Goal: Task Accomplishment & Management: Manage account settings

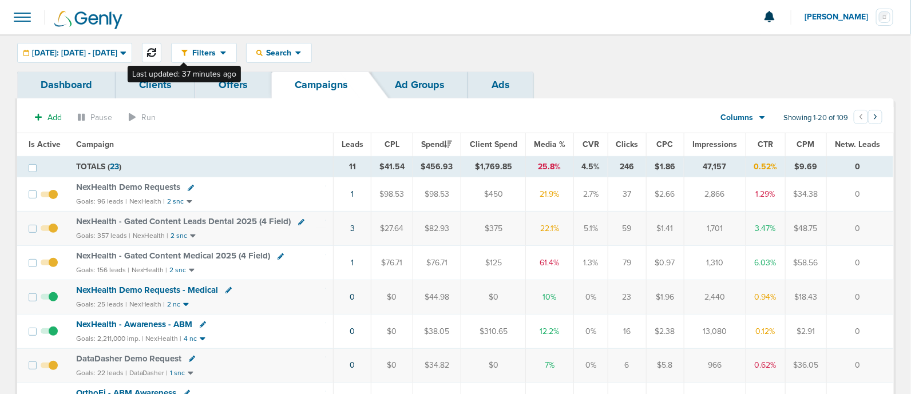
click at [156, 56] on icon at bounding box center [151, 52] width 9 height 9
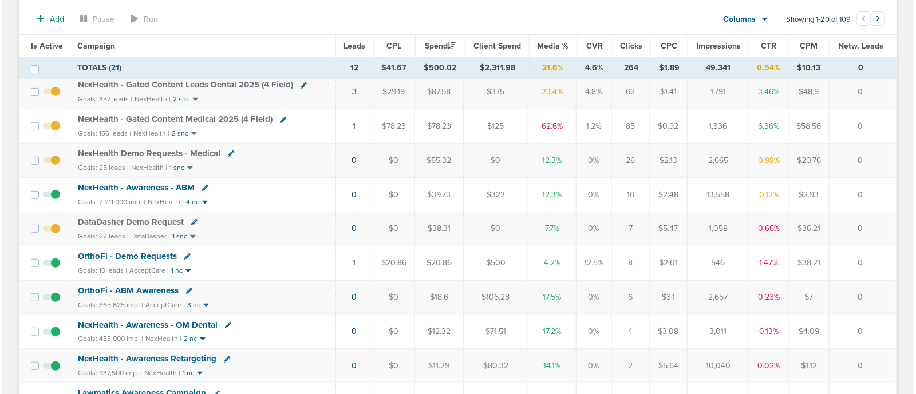
scroll to position [141, 0]
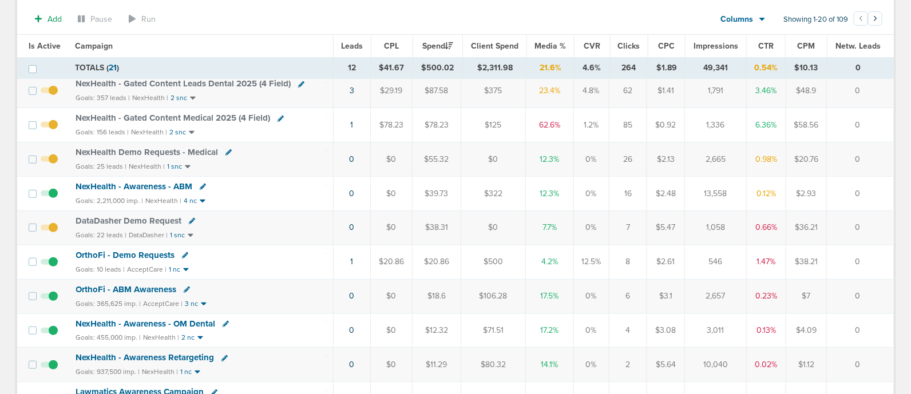
click at [354, 264] on td "1" at bounding box center [352, 262] width 38 height 34
click at [353, 262] on link "1" at bounding box center [352, 262] width 3 height 10
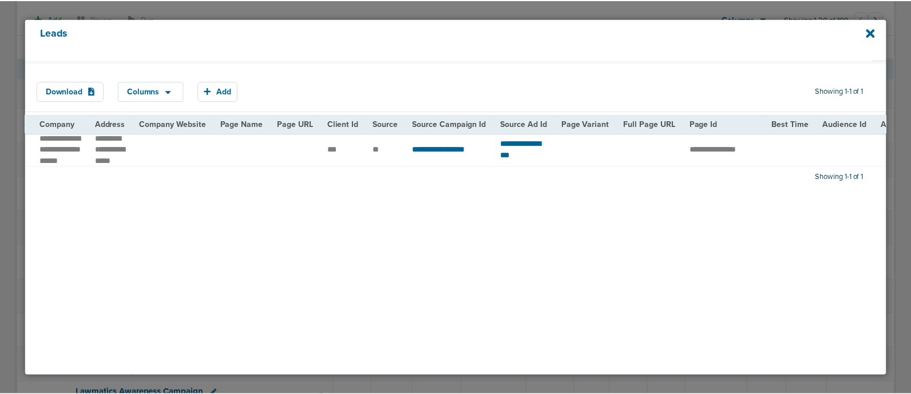
scroll to position [0, 0]
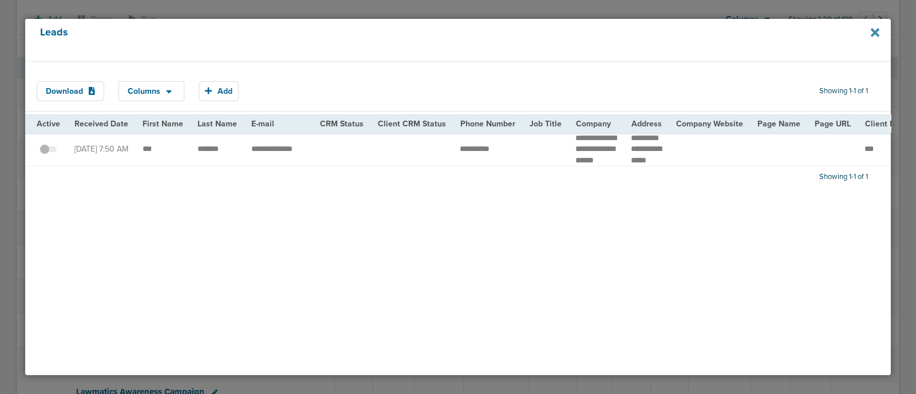
click at [876, 32] on icon at bounding box center [875, 32] width 9 height 9
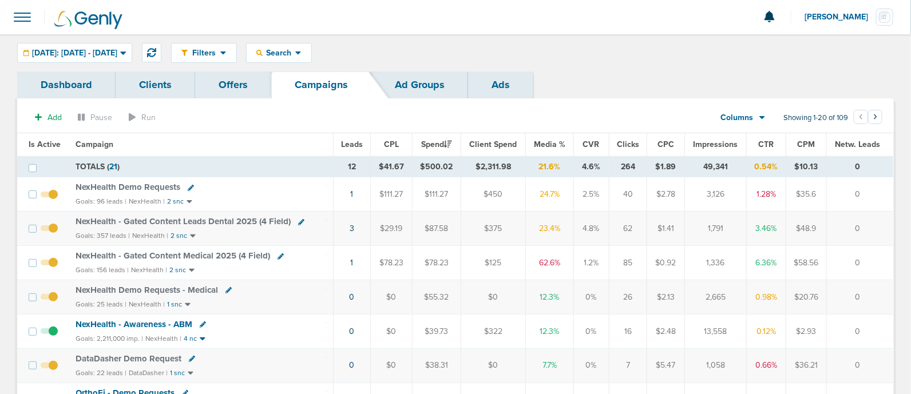
click at [601, 96] on div "Dashboard Clients Offers Campaigns Ad Groups Ads" at bounding box center [455, 85] width 877 height 27
click at [117, 50] on span "[DATE]: [DATE] - [DATE]" at bounding box center [74, 53] width 85 height 8
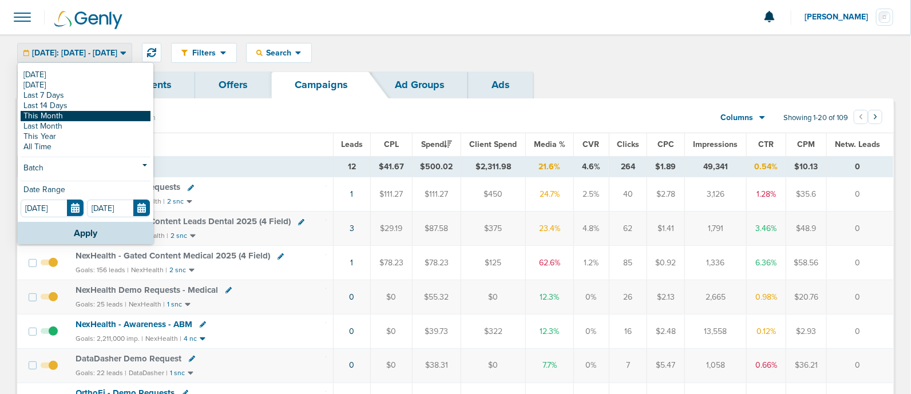
click at [81, 113] on link "This Month" at bounding box center [86, 116] width 130 height 10
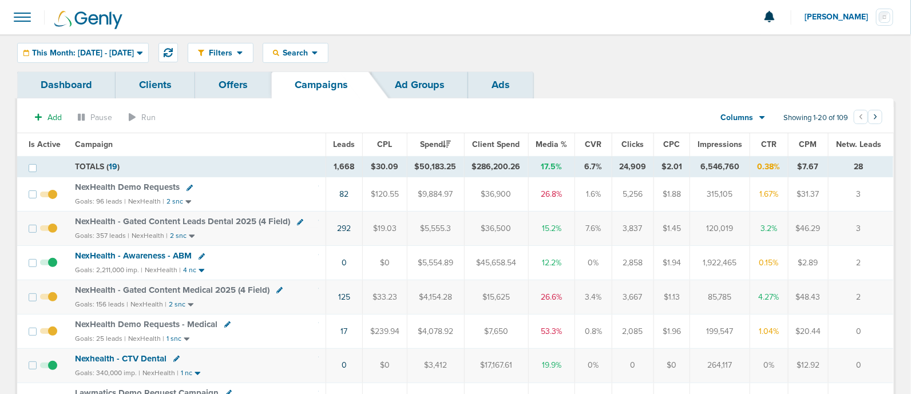
click at [562, 144] on span "Media %" at bounding box center [551, 145] width 31 height 10
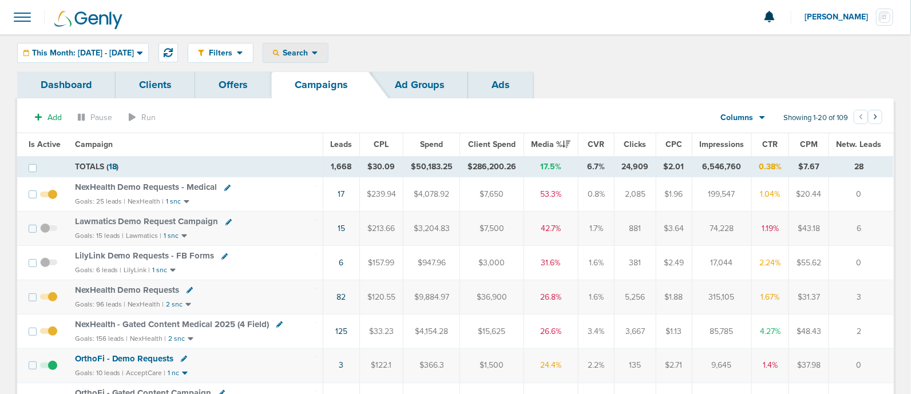
click at [312, 53] on span "Search" at bounding box center [295, 53] width 33 height 10
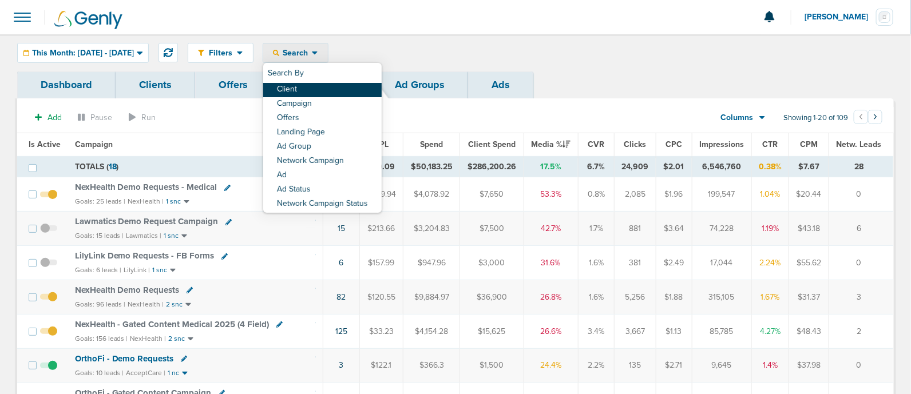
click at [346, 93] on link "Client" at bounding box center [322, 90] width 118 height 14
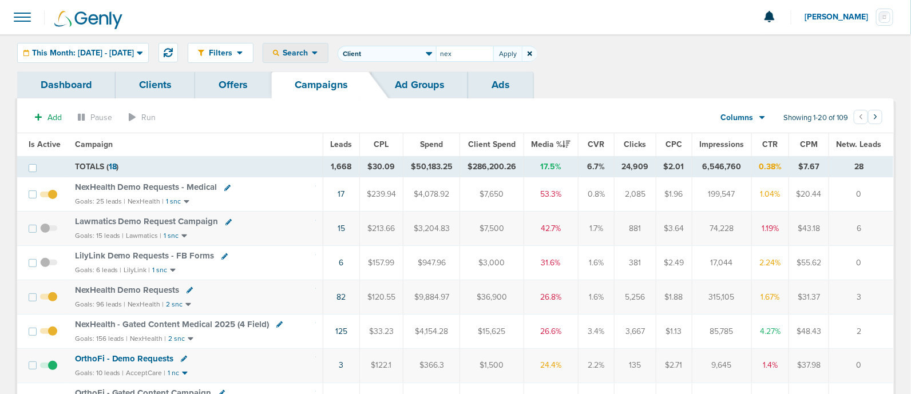
type input "nex"
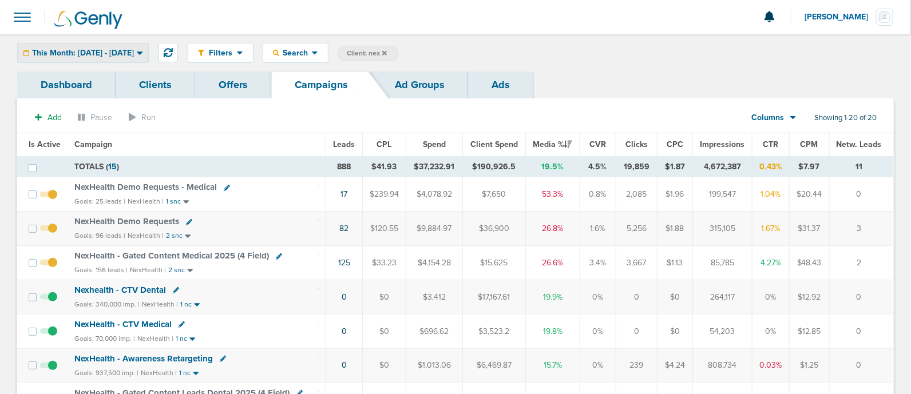
click at [143, 55] on icon at bounding box center [140, 53] width 6 height 10
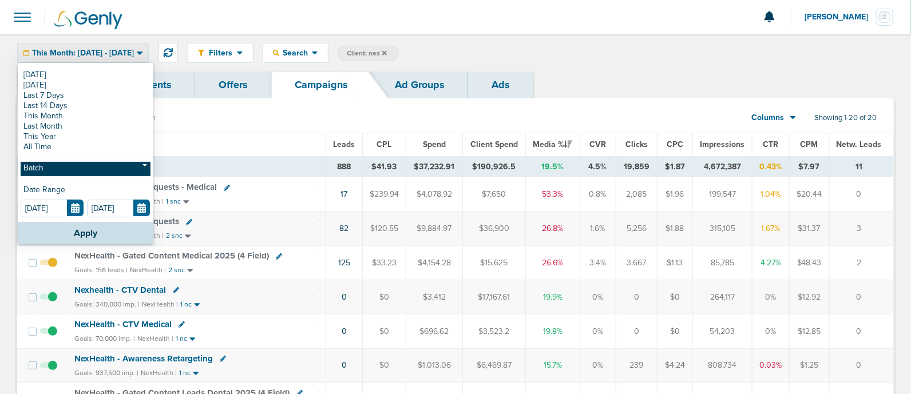
click at [99, 168] on link "Batch" at bounding box center [86, 169] width 130 height 14
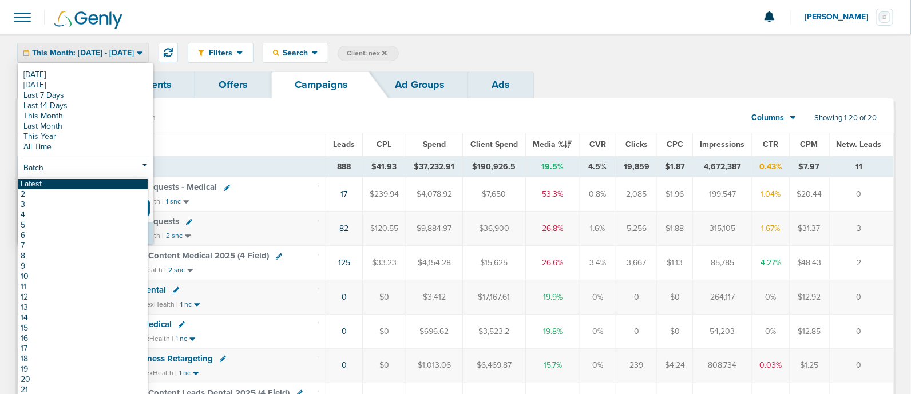
click at [81, 184] on link "Latest" at bounding box center [83, 184] width 130 height 10
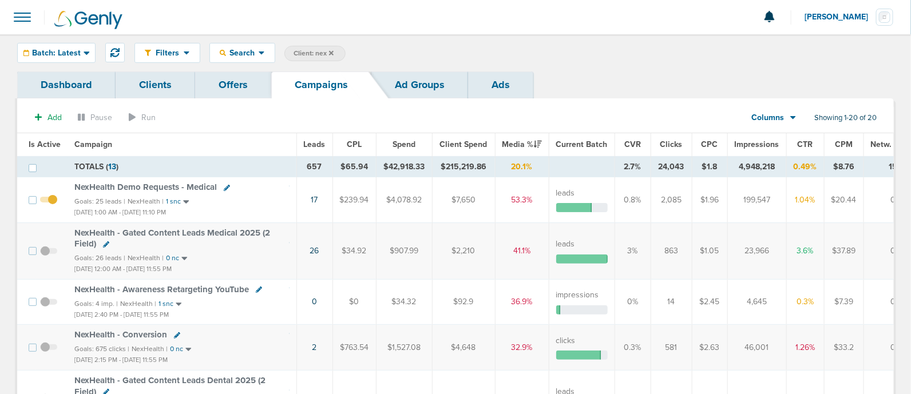
click at [759, 143] on span "Impressions" at bounding box center [757, 145] width 45 height 10
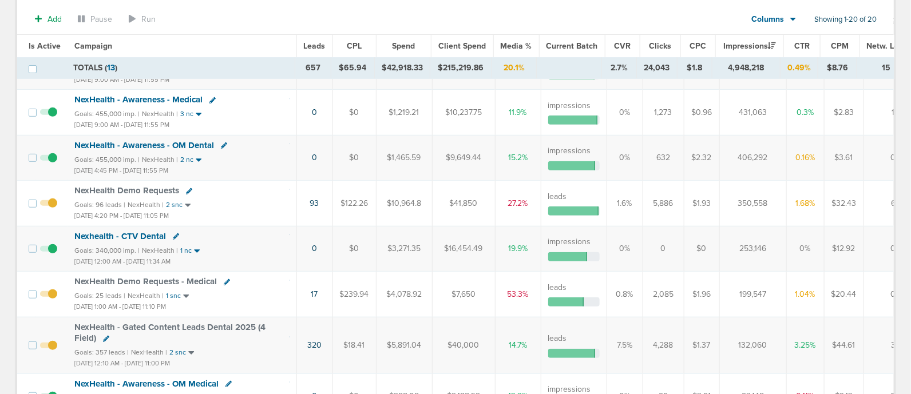
scroll to position [188, 0]
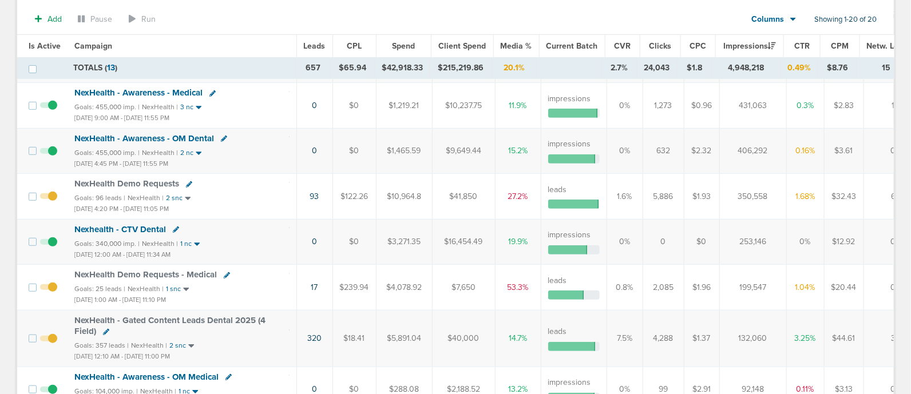
drag, startPoint x: 409, startPoint y: 156, endPoint x: 267, endPoint y: 161, distance: 142.1
click at [267, 161] on tr "NexHealth - Awareness - OM Dental Goals: 455,000 imp. | NexHealth | 2 nc [DATE]…" at bounding box center [472, 150] width 911 height 45
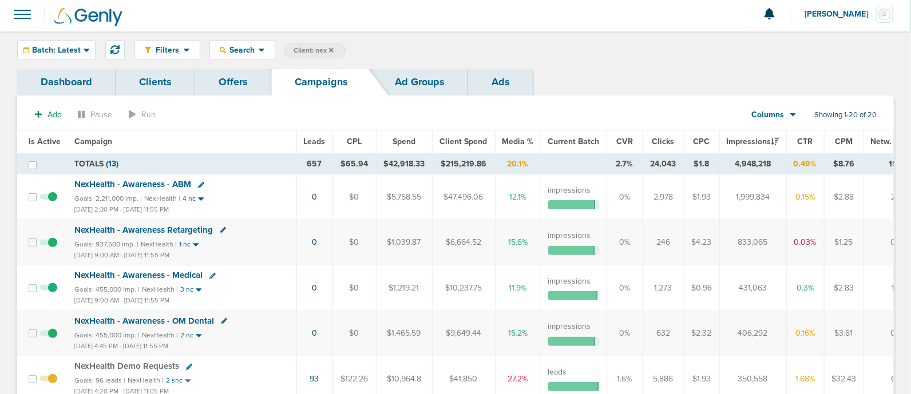
scroll to position [0, 0]
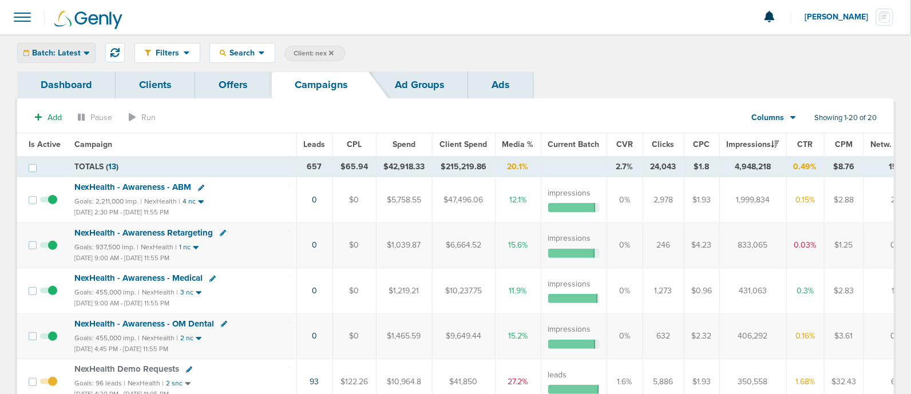
click at [74, 50] on span "Batch: Latest" at bounding box center [56, 53] width 49 height 8
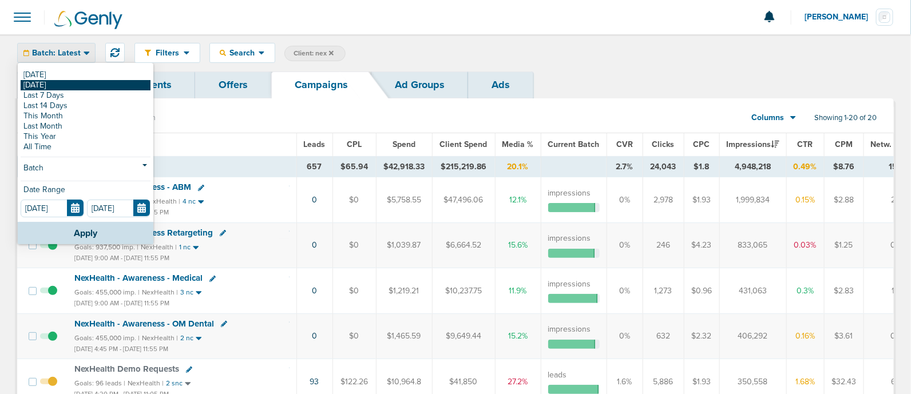
click at [57, 84] on link "[DATE]" at bounding box center [86, 85] width 130 height 10
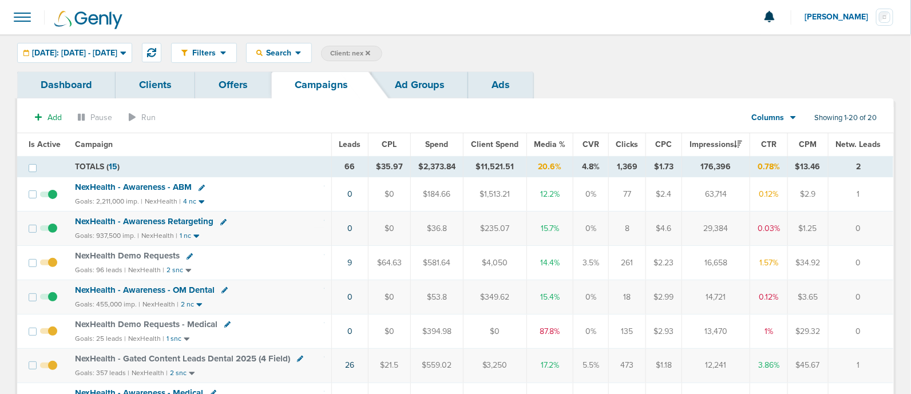
click at [370, 52] on span "Client: nex" at bounding box center [350, 54] width 40 height 10
drag, startPoint x: 489, startPoint y: 56, endPoint x: 429, endPoint y: 66, distance: 61.0
click at [429, 66] on div "Filters Active Only Settings Status Active Inactive Objectives MQL SQL Traffic …" at bounding box center [455, 52] width 911 height 37
type input "deep"
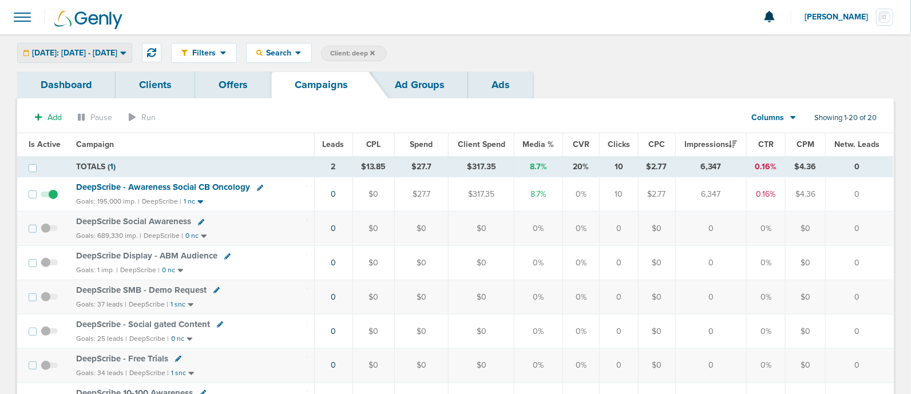
click at [132, 45] on div "[DATE]: [DATE] - [DATE]" at bounding box center [75, 53] width 114 height 19
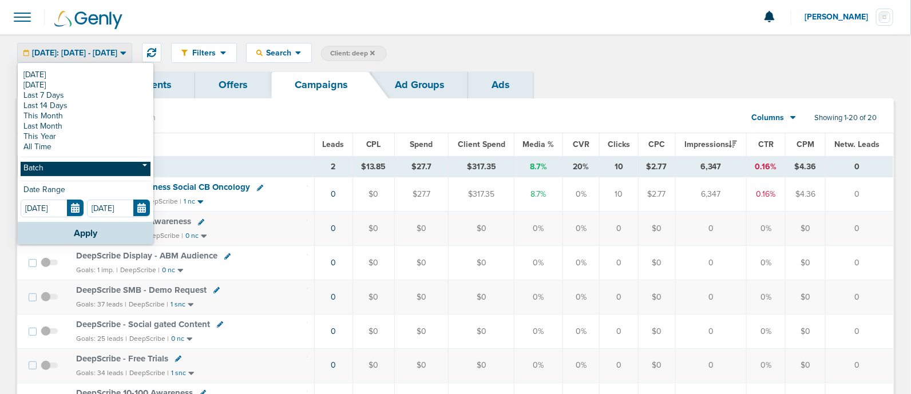
click at [93, 169] on link "Batch" at bounding box center [86, 169] width 130 height 14
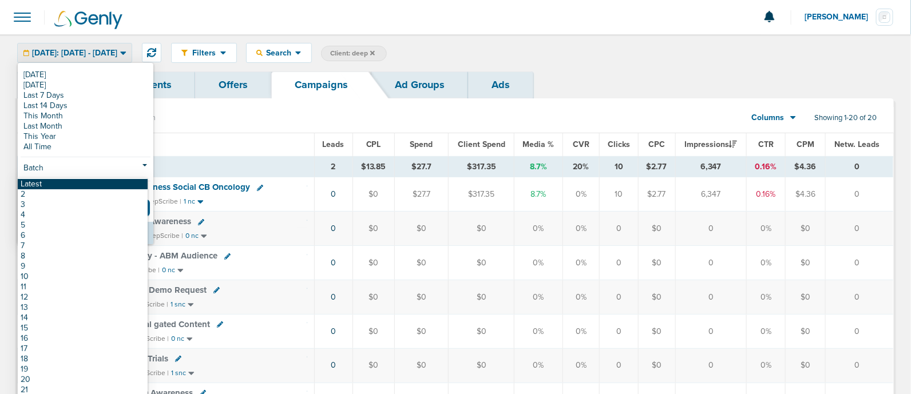
click at [85, 184] on link "Latest" at bounding box center [83, 184] width 130 height 10
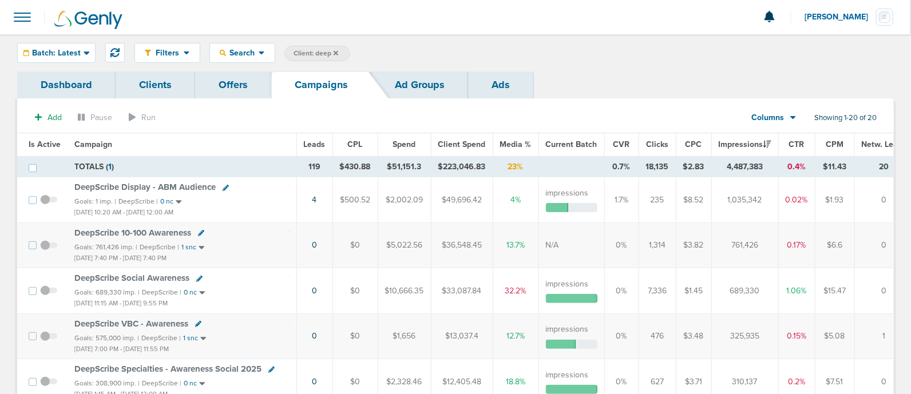
click at [51, 140] on span "Is Active" at bounding box center [45, 145] width 32 height 10
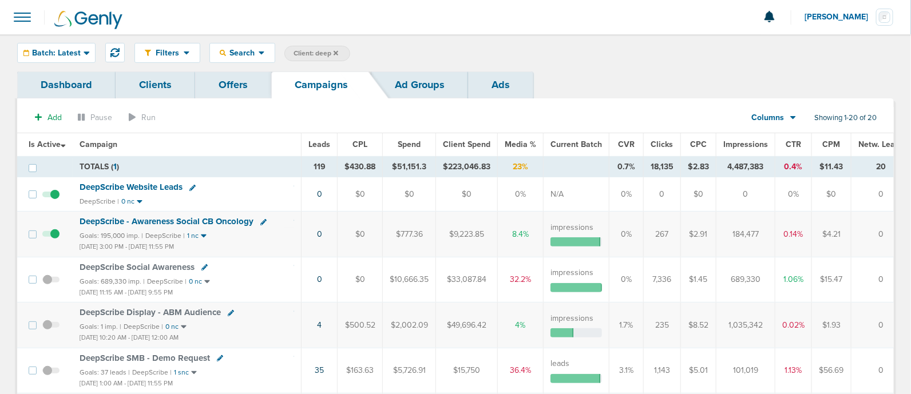
click at [306, 53] on span "Client: deep" at bounding box center [316, 54] width 45 height 10
drag, startPoint x: 405, startPoint y: 63, endPoint x: 386, endPoint y: 50, distance: 22.2
click at [386, 50] on div "Filters Active Only Settings Status Active Inactive Objectives MQL SQL Traffic …" at bounding box center [455, 52] width 911 height 37
drag, startPoint x: 396, startPoint y: 54, endPoint x: 374, endPoint y: 53, distance: 22.4
click at [374, 53] on span "Client Campaign Offers Landing Page Ad Group Network Campaign Ad Ad Status Netw…" at bounding box center [384, 54] width 200 height 16
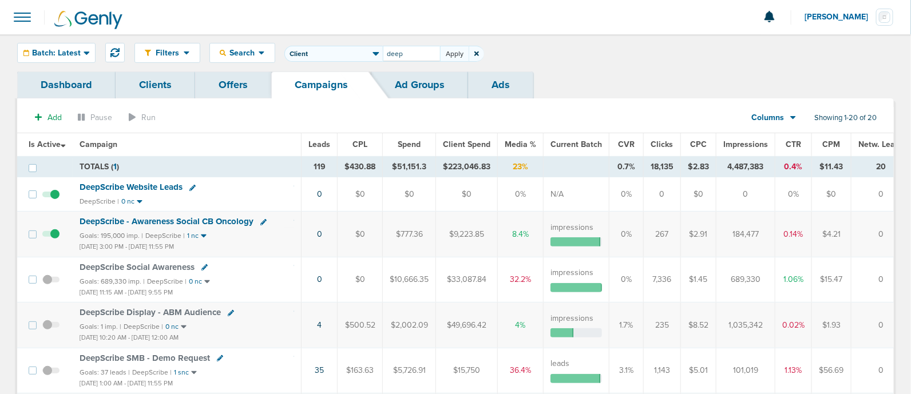
type input "p"
type input "accept"
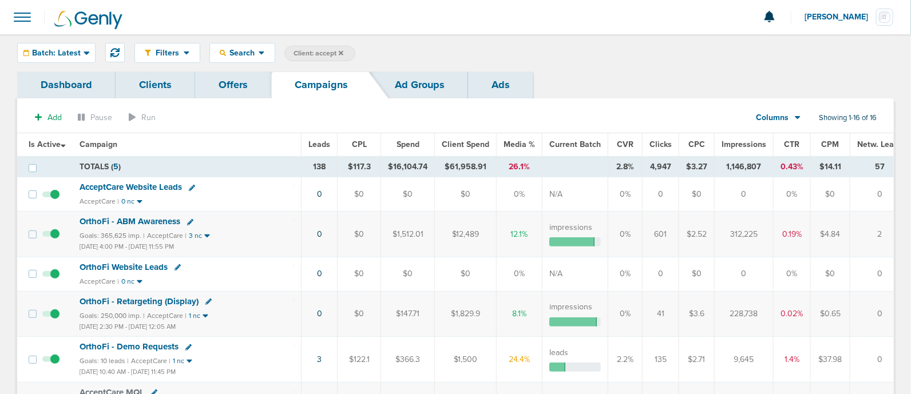
drag, startPoint x: 756, startPoint y: 233, endPoint x: 720, endPoint y: 235, distance: 36.1
click at [720, 235] on td "312,225" at bounding box center [744, 234] width 59 height 45
click at [79, 53] on span "Batch: Latest" at bounding box center [56, 53] width 49 height 8
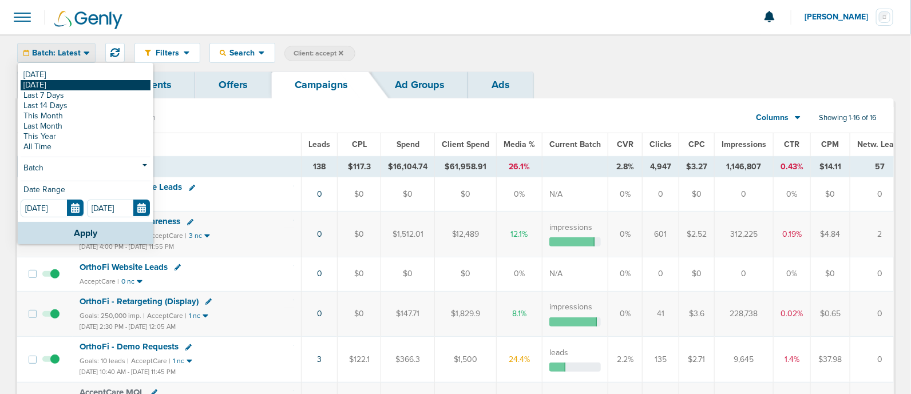
click at [79, 87] on link "[DATE]" at bounding box center [86, 85] width 130 height 10
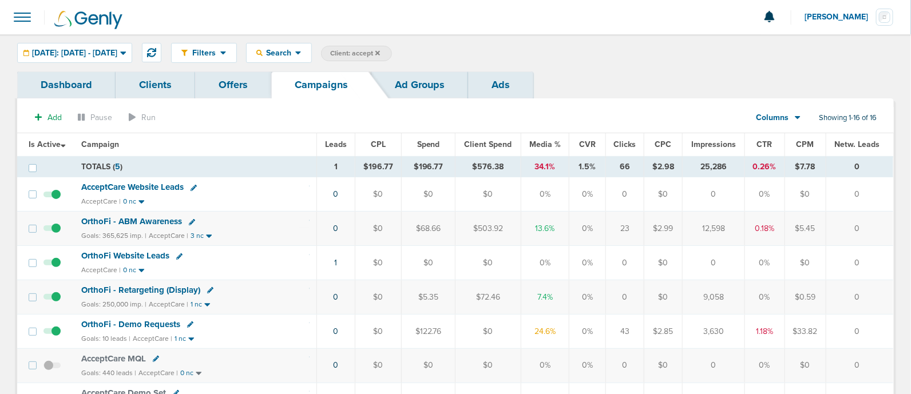
drag, startPoint x: 732, startPoint y: 224, endPoint x: 700, endPoint y: 232, distance: 33.0
click at [700, 232] on td "12,598" at bounding box center [714, 229] width 62 height 34
click at [380, 49] on span "Client: accept" at bounding box center [355, 54] width 50 height 10
drag, startPoint x: 505, startPoint y: 54, endPoint x: 391, endPoint y: 39, distance: 114.9
click at [391, 39] on div "Filters Active Only Settings Status Active Inactive Objectives MQL SQL Traffic …" at bounding box center [455, 52] width 911 height 37
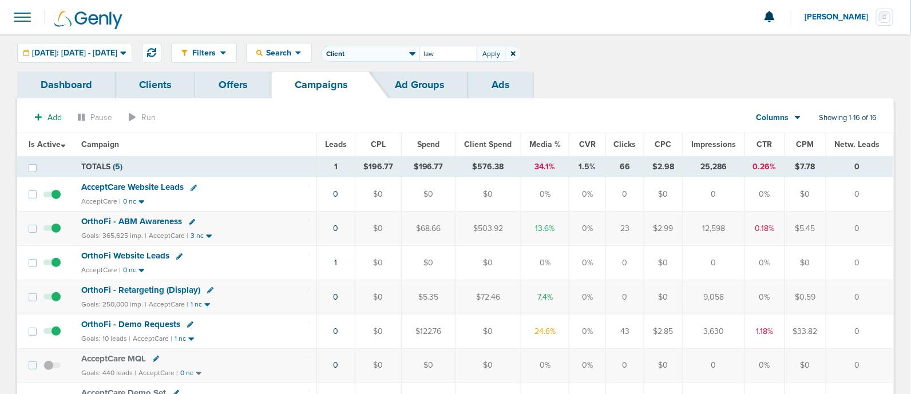
type input "law"
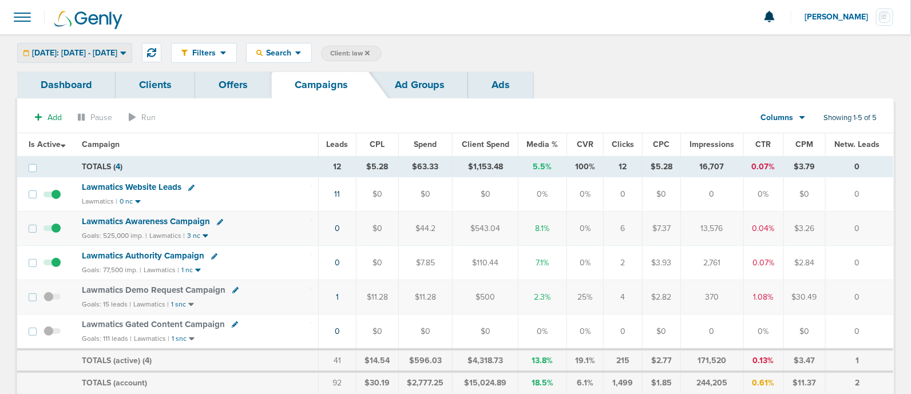
click at [117, 49] on span "[DATE]: [DATE] - [DATE]" at bounding box center [74, 53] width 85 height 8
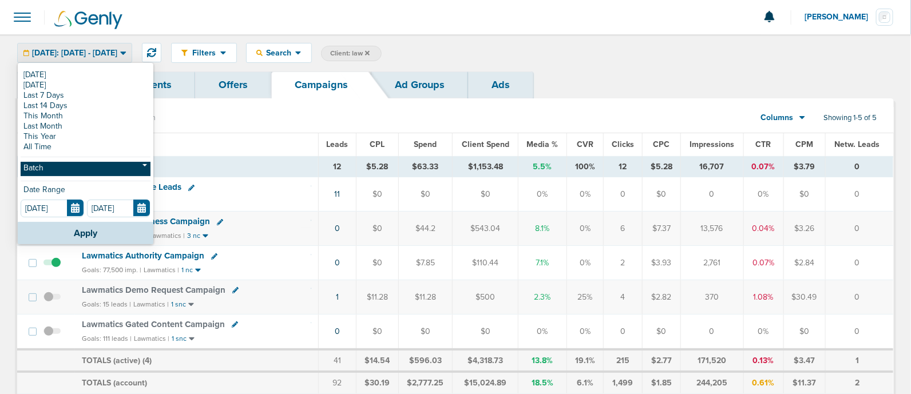
click at [110, 169] on link "Batch" at bounding box center [86, 169] width 130 height 14
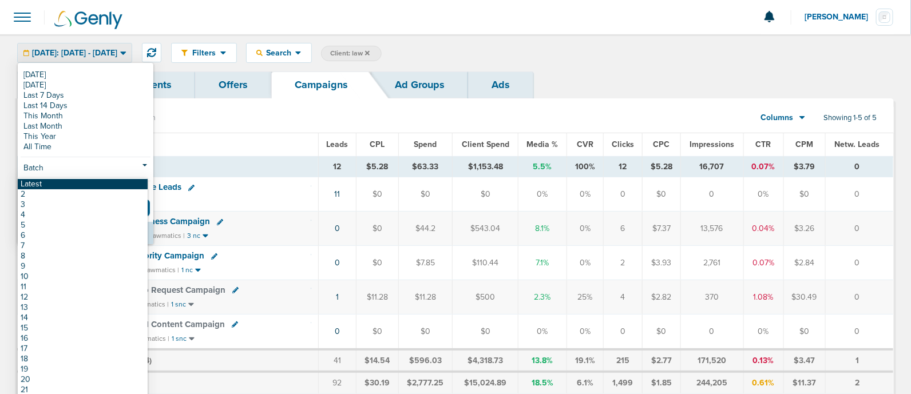
click at [85, 184] on link "Latest" at bounding box center [83, 184] width 130 height 10
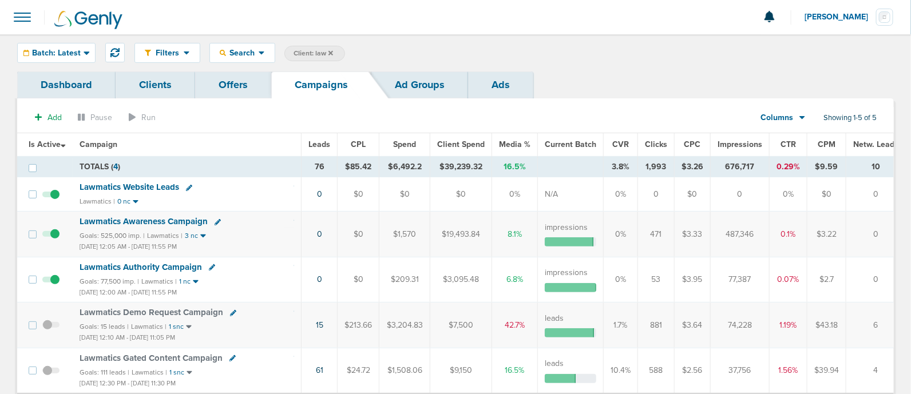
click at [752, 274] on td "77,387" at bounding box center [740, 279] width 59 height 45
drag, startPoint x: 728, startPoint y: 279, endPoint x: 748, endPoint y: 279, distance: 20.0
click at [748, 279] on td "77,387" at bounding box center [740, 279] width 59 height 45
click at [309, 58] on span "Client: law" at bounding box center [313, 54] width 39 height 10
drag, startPoint x: 400, startPoint y: 52, endPoint x: 317, endPoint y: 46, distance: 83.2
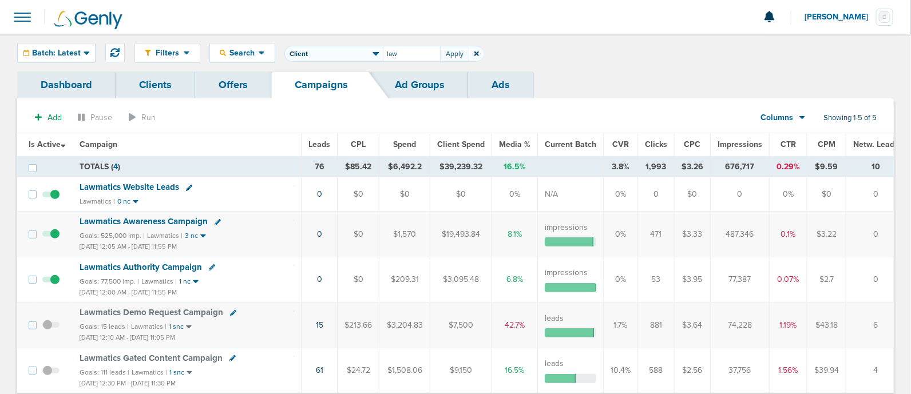
click at [317, 46] on span "Client Campaign Offers Landing Page Ad Group Network Campaign Ad Ad Status Netw…" at bounding box center [384, 54] width 200 height 16
type input "data"
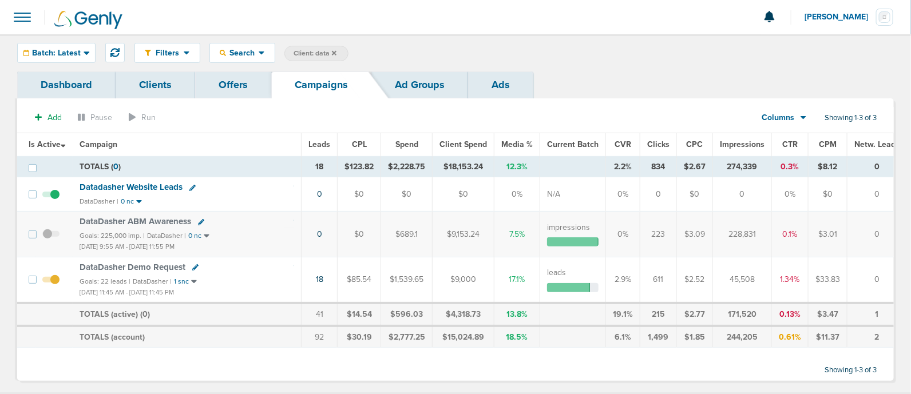
click at [312, 52] on span "Client: data" at bounding box center [315, 54] width 43 height 10
drag, startPoint x: 357, startPoint y: 33, endPoint x: 276, endPoint y: 22, distance: 81.4
click at [276, 22] on section "Notifications You have no unread notifications [PERSON_NAME] Profile Sign Out C…" at bounding box center [455, 205] width 911 height 410
type input "nex"
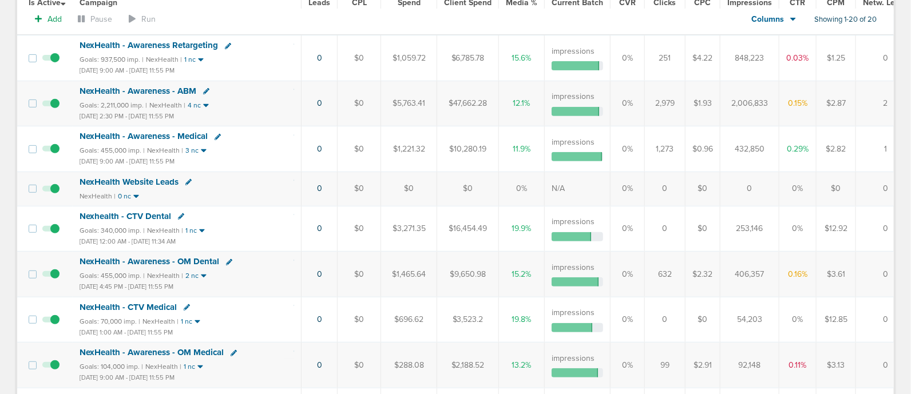
scroll to position [143, 0]
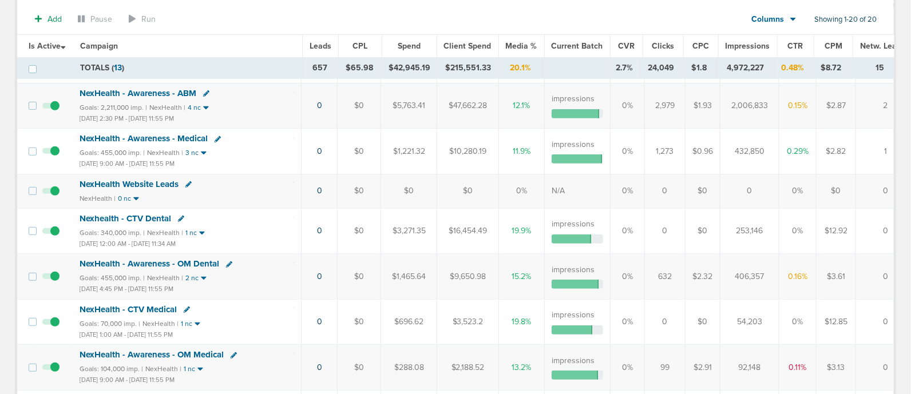
click at [177, 262] on span "NexHealth - Awareness - OM Dental" at bounding box center [150, 264] width 140 height 10
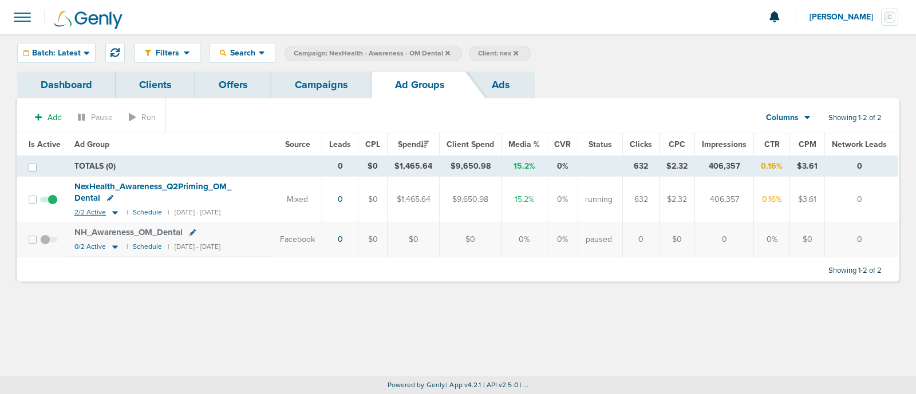
click at [113, 212] on icon at bounding box center [115, 212] width 6 height 3
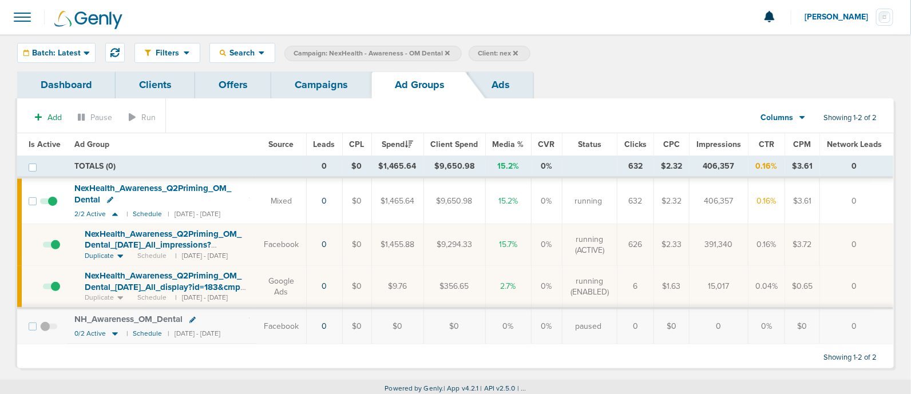
click at [232, 245] on div "NexHealth_ Awareness_ Q2Priming_ OM_ Dental_ [DATE]_ All_ impressions?id=183&cm…" at bounding box center [167, 240] width 165 height 22
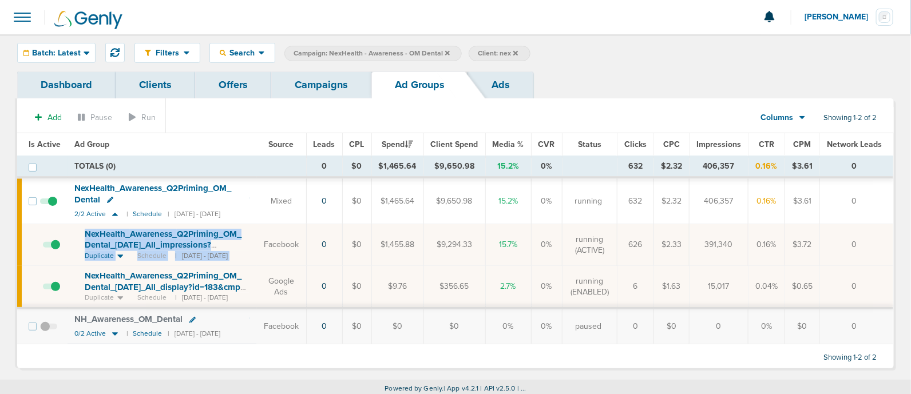
drag, startPoint x: 76, startPoint y: 227, endPoint x: 274, endPoint y: 244, distance: 198.8
click at [274, 244] on tr "NexHealth_ Awareness_ Q2Priming_ OM_ Dental_ [DATE]_ All_ impressions?id=183&cm…" at bounding box center [455, 245] width 876 height 42
click at [83, 224] on td "NexHealth_ Awareness_ Q2Priming_ OM_ Dental_ [DATE]_ All_ impressions?id=183&cm…" at bounding box center [162, 245] width 189 height 42
click at [74, 228] on td "NexHealth_ Awareness_ Q2Priming_ OM_ Dental_ [DATE]_ All_ impressions?id=183&cm…" at bounding box center [162, 245] width 189 height 42
click at [74, 238] on td "NexHealth_ Awareness_ Q2Priming_ OM_ Dental_ [DATE]_ All_ impressions?id=183&cm…" at bounding box center [162, 245] width 189 height 42
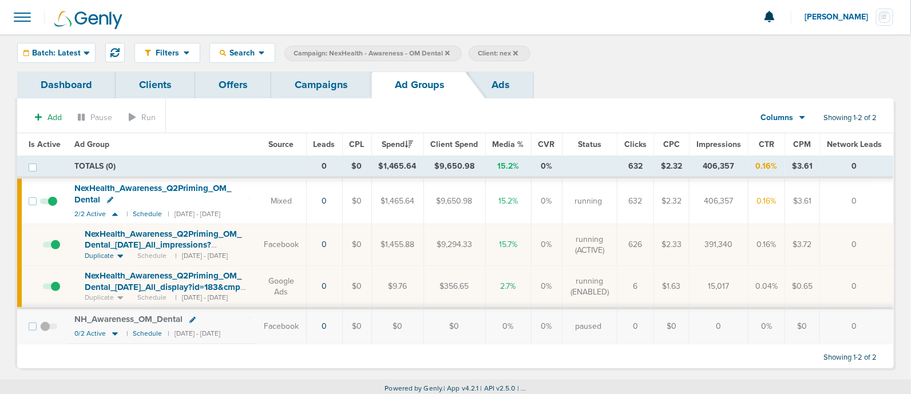
click at [444, 376] on div "Dashboard Clients Offers Campaigns Ad Groups Ads Add Pause Run Columns Media St…" at bounding box center [456, 226] width 894 height 309
drag, startPoint x: 80, startPoint y: 230, endPoint x: 235, endPoint y: 243, distance: 155.7
click at [235, 243] on td "NexHealth_ Awareness_ Q2Priming_ OM_ Dental_ [DATE]_ All_ impressions?id=183&cm…" at bounding box center [162, 245] width 189 height 42
copy span "NexHealth_ Awareness_ Q2Priming_ OM_ Dental_ [DATE]_ All_ impressions?"
click at [109, 197] on icon at bounding box center [110, 200] width 6 height 6
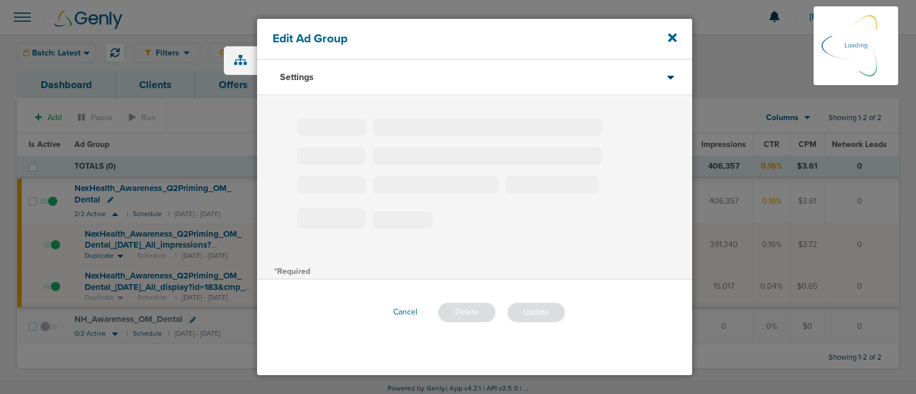
type input "NexHealth_Awareness_Q2Priming_OM_Dental"
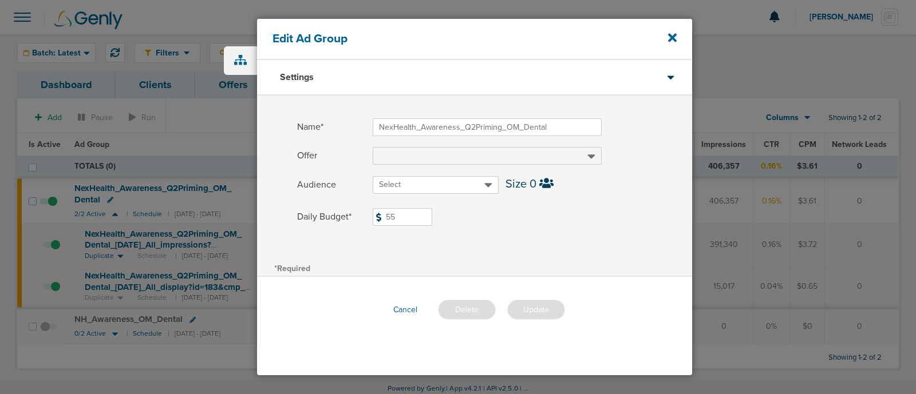
drag, startPoint x: 409, startPoint y: 220, endPoint x: 353, endPoint y: 213, distance: 57.1
click at [353, 213] on label "Daily Budget* 55 $55" at bounding box center [494, 217] width 395 height 18
type input "65"
click at [544, 247] on div "Name* NexHealth_Awareness_Q2Priming_OM_Dental Offer Audience Select Size 0 Dail…" at bounding box center [474, 178] width 435 height 165
click at [539, 306] on button "Update" at bounding box center [536, 310] width 58 height 20
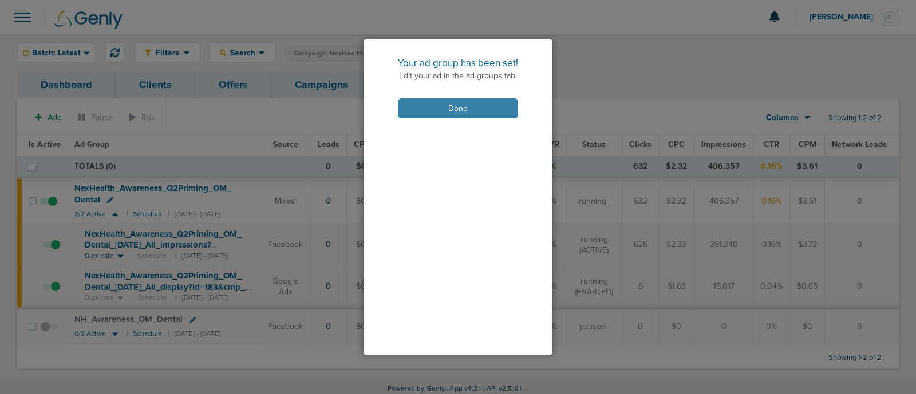
click at [430, 109] on button "Done" at bounding box center [458, 108] width 120 height 20
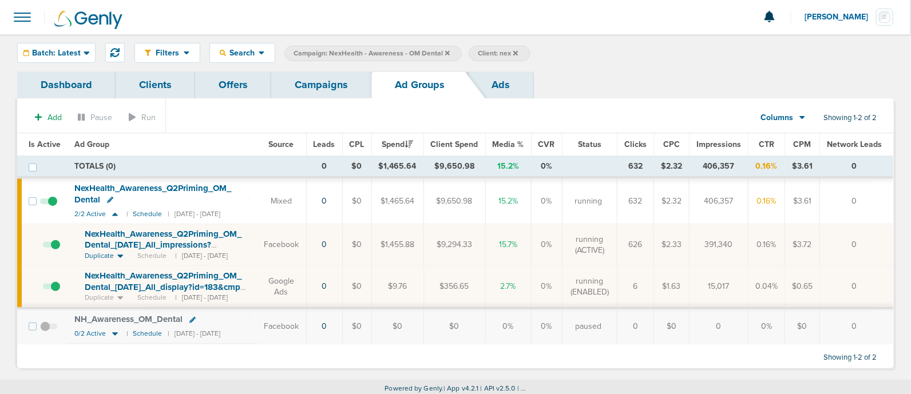
click at [445, 51] on icon at bounding box center [447, 52] width 5 height 5
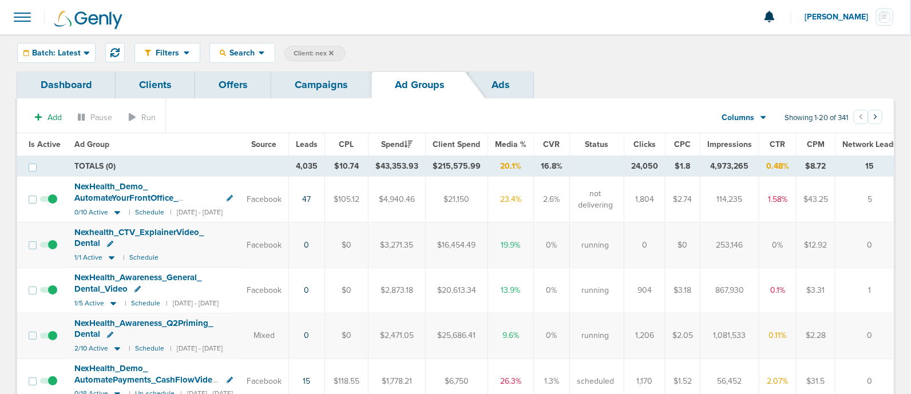
click at [307, 52] on span "Client: nex" at bounding box center [314, 54] width 40 height 10
drag, startPoint x: 422, startPoint y: 53, endPoint x: 361, endPoint y: 53, distance: 61.8
click at [361, 53] on span "Client Campaign Offers Landing Page Ad Group Network Campaign Ad Ad Status Netw…" at bounding box center [384, 54] width 200 height 16
type input "accept"
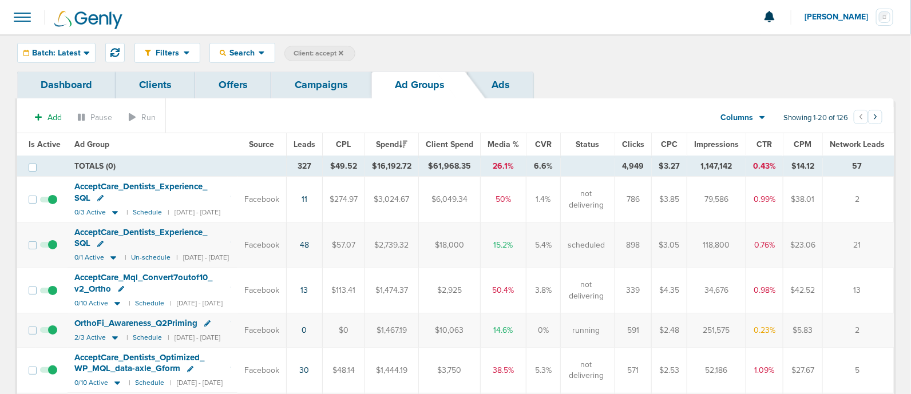
click at [306, 80] on link "Campaigns" at bounding box center [321, 85] width 100 height 27
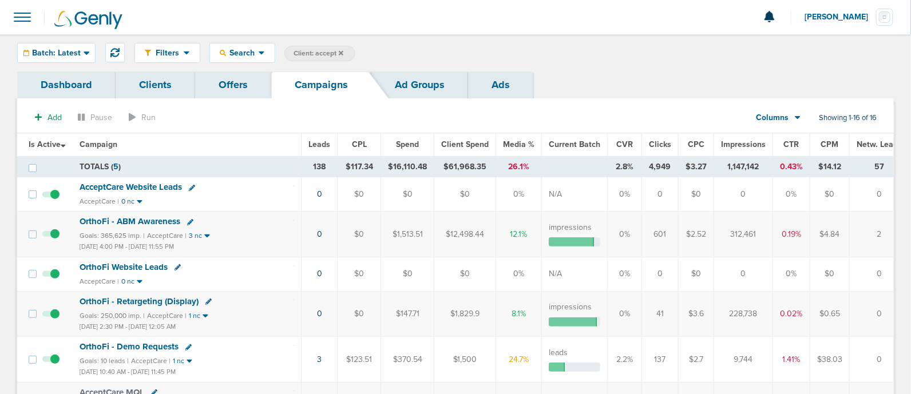
click at [136, 220] on span "OrthoFi - ABM Awareness" at bounding box center [130, 221] width 101 height 10
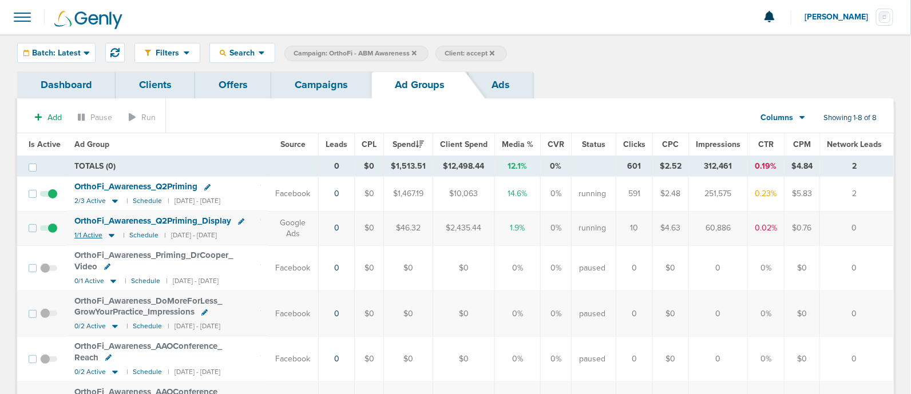
click at [109, 235] on icon at bounding box center [112, 236] width 6 height 3
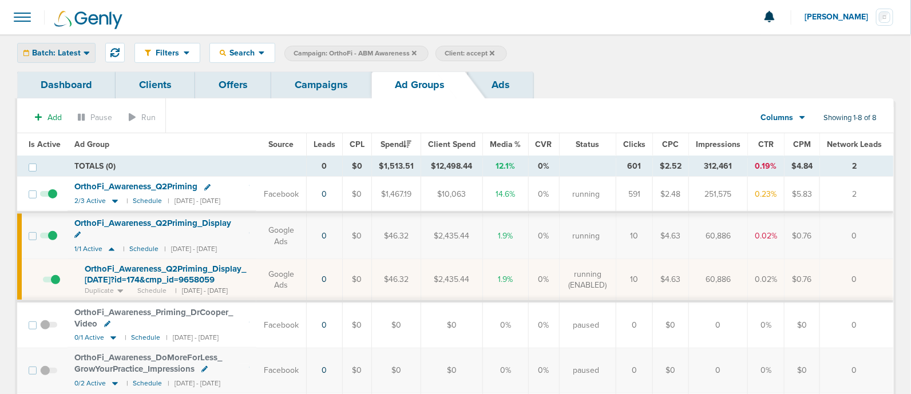
click at [42, 47] on div "Batch: Latest" at bounding box center [56, 53] width 77 height 19
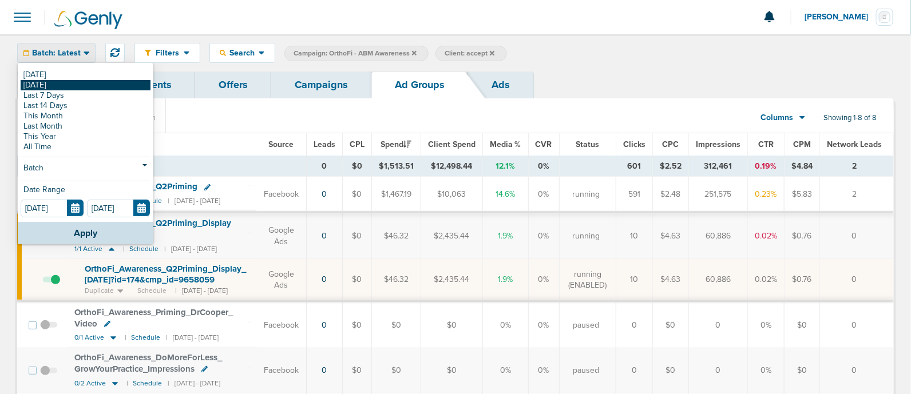
click at [60, 83] on link "[DATE]" at bounding box center [86, 85] width 130 height 10
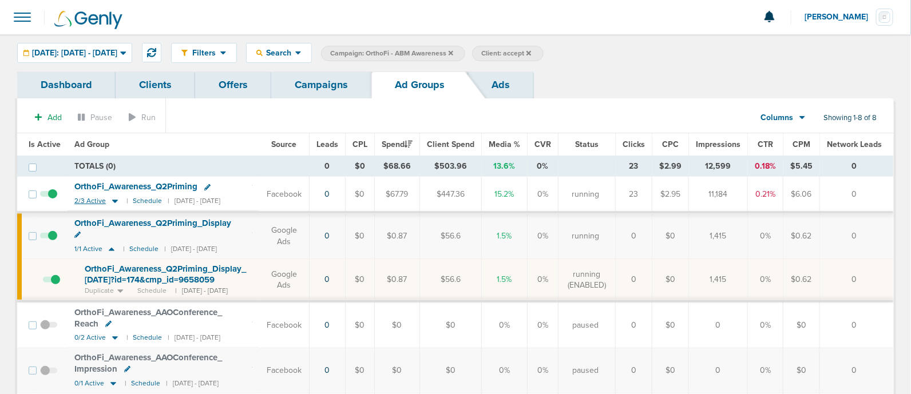
click at [113, 199] on icon at bounding box center [114, 201] width 11 height 10
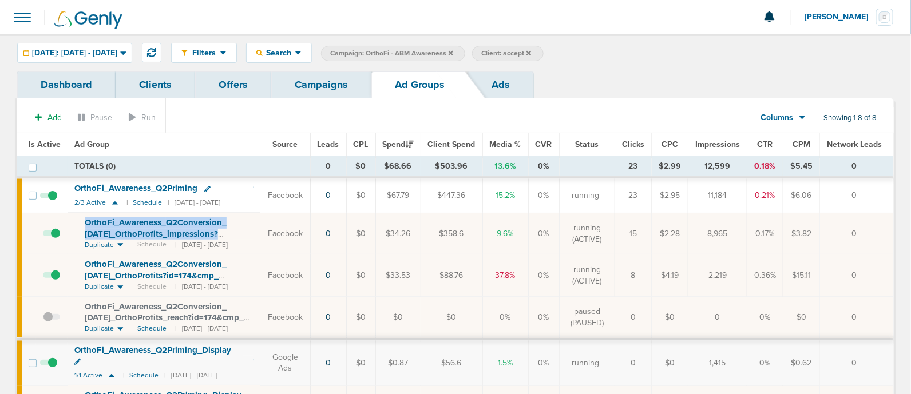
drag, startPoint x: 76, startPoint y: 213, endPoint x: 246, endPoint y: 236, distance: 171.0
click at [246, 236] on td "OrthoFi_ Awareness_ Q2Conversion_ [DATE]_ OrthoProfits_ impressions?id=174&cmp_…" at bounding box center [164, 234] width 193 height 42
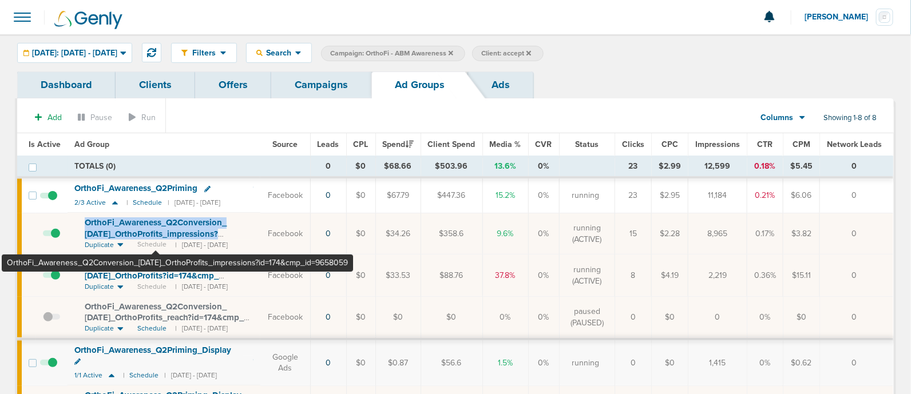
copy span "OrthoFi_ Awareness_ Q2Conversion_ [DATE]_ OrthoProfits_ impressions?"
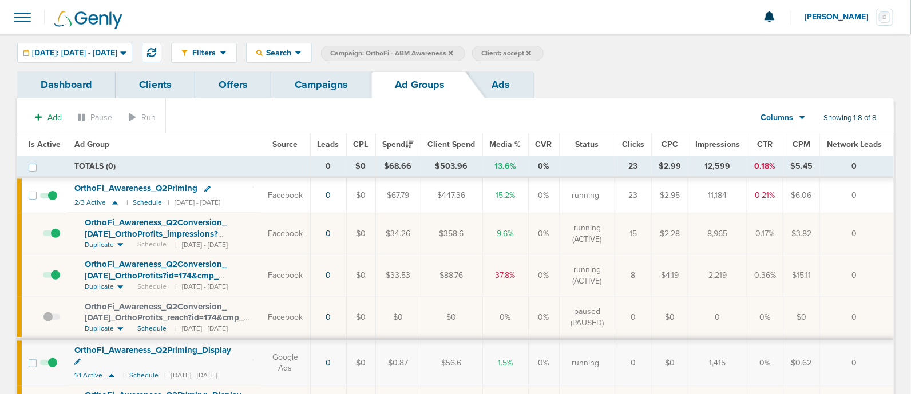
click at [207, 187] on icon at bounding box center [207, 189] width 6 height 6
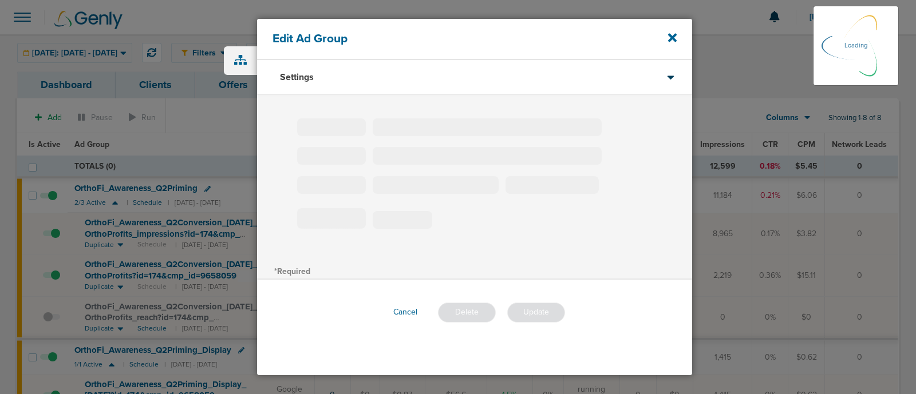
type input "OrthoFi_Awareness_Q2Priming"
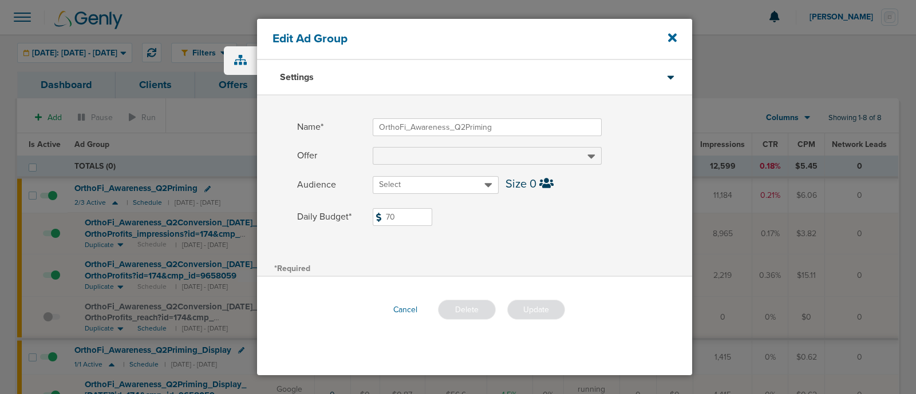
drag, startPoint x: 380, startPoint y: 210, endPoint x: 278, endPoint y: 197, distance: 103.3
click at [278, 197] on div "Name* OrthoFi_Awareness_Q2Priming Offer Audience Select Size 0 Daily Budget* 70…" at bounding box center [474, 178] width 435 height 165
type input "80"
click at [512, 227] on div "Daily Budget* 80 $80" at bounding box center [474, 221] width 435 height 27
click at [533, 313] on button "Update" at bounding box center [536, 310] width 58 height 20
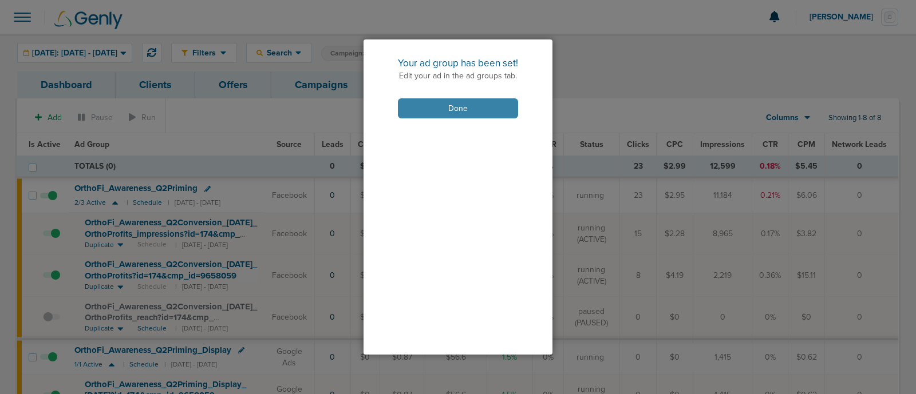
click at [472, 101] on button "Done" at bounding box center [458, 108] width 120 height 20
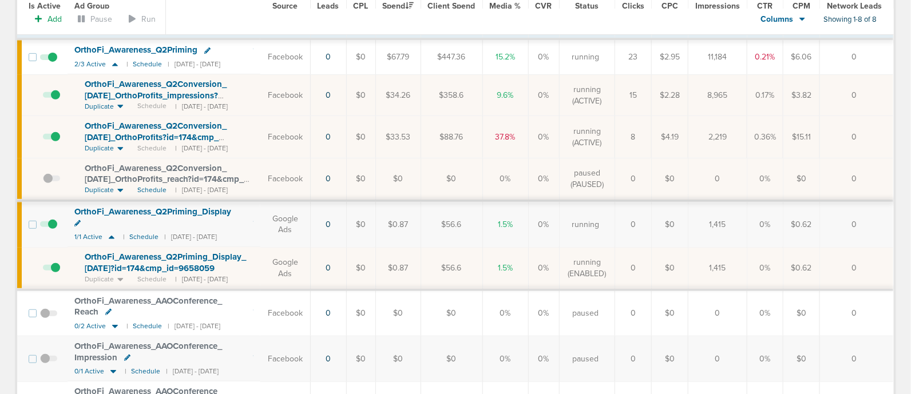
scroll to position [143, 0]
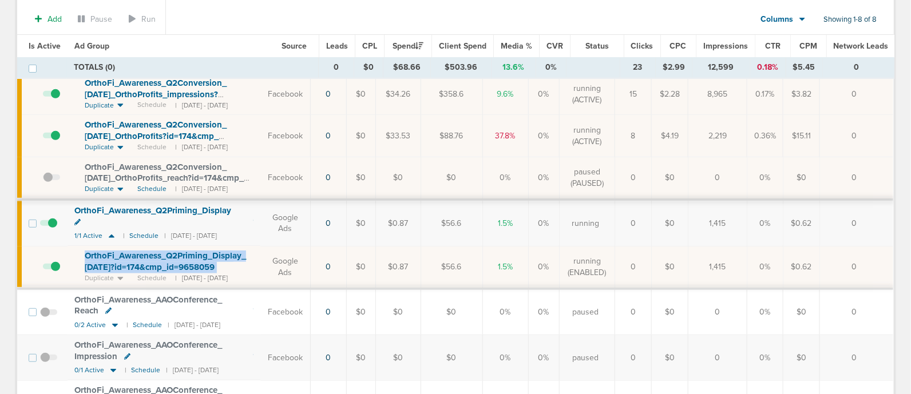
drag, startPoint x: 79, startPoint y: 237, endPoint x: 249, endPoint y: 256, distance: 171.1
click at [249, 256] on td "OrthoFi_ Awareness_ Q2Priming_ Display_ [DATE]?id=174&cmp_ id=9658059 Duplicate…" at bounding box center [164, 267] width 193 height 42
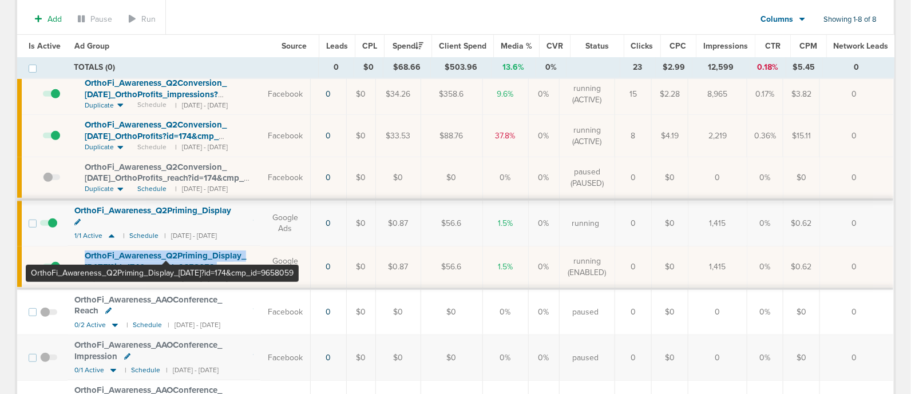
copy td "OrthoFi_ Awareness_ Q2Priming_ Display_ [DATE]?id=174&cmp_ id=9658059"
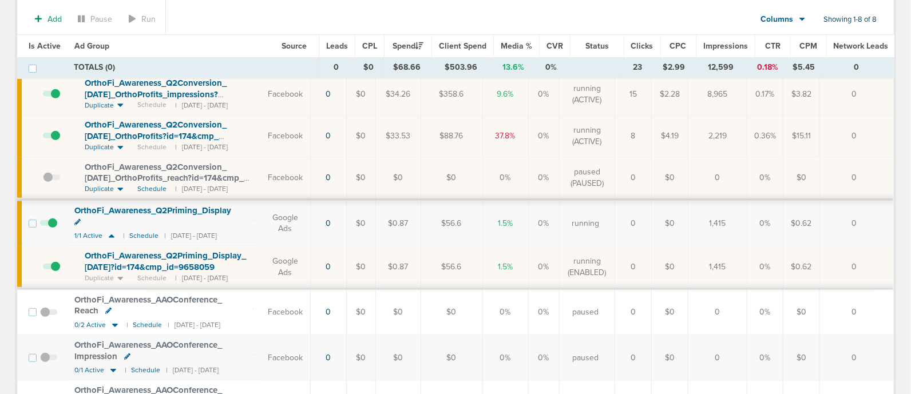
click at [242, 62] on td "TOTALS (0)" at bounding box center [193, 67] width 252 height 21
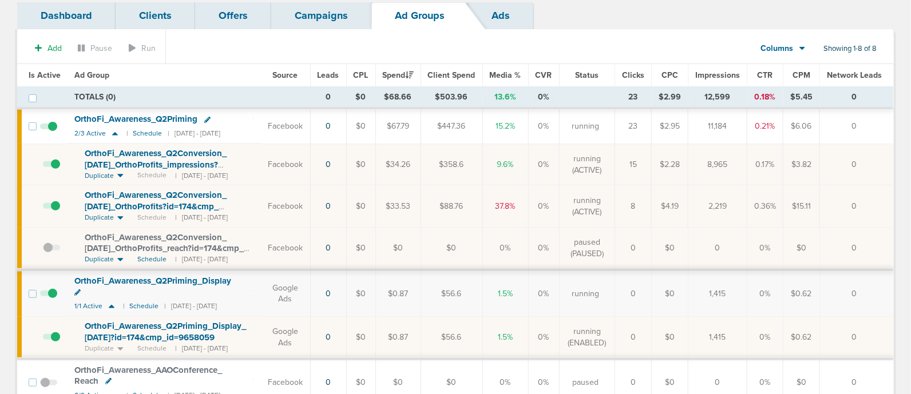
scroll to position [0, 0]
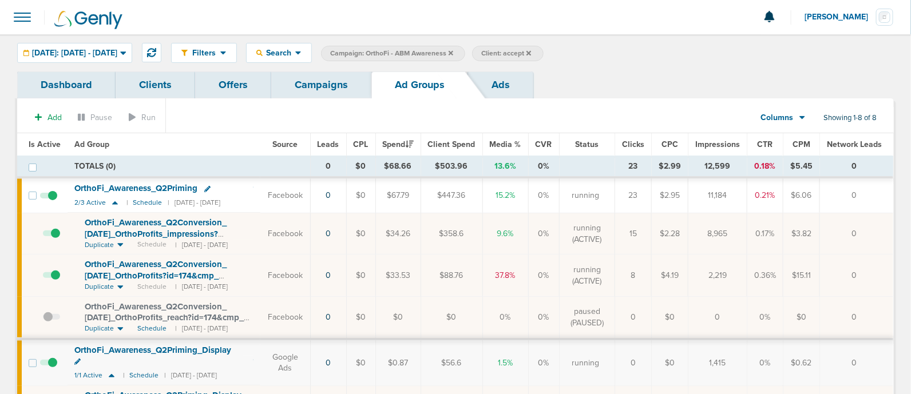
click at [348, 81] on link "Campaigns" at bounding box center [321, 85] width 100 height 27
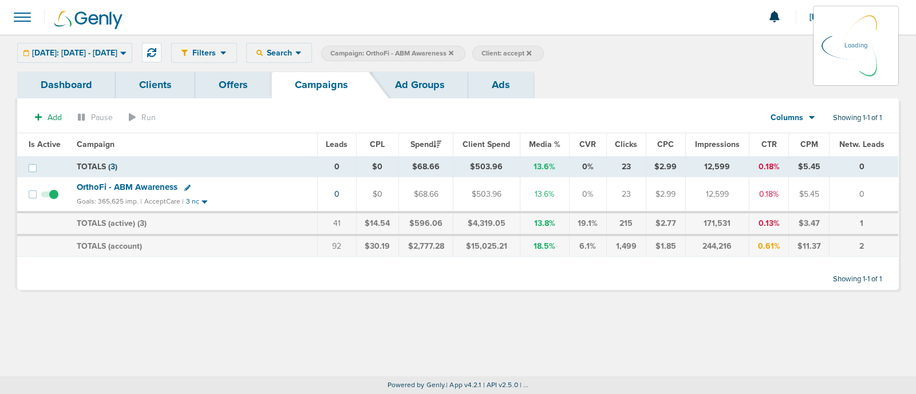
click at [453, 53] on icon at bounding box center [451, 53] width 5 height 7
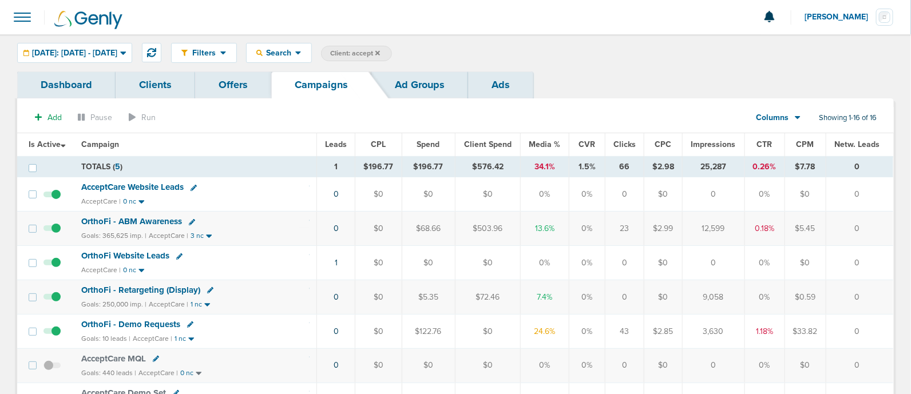
click at [380, 52] on span "Client: accept" at bounding box center [355, 54] width 50 height 10
click at [516, 56] on icon at bounding box center [513, 53] width 5 height 7
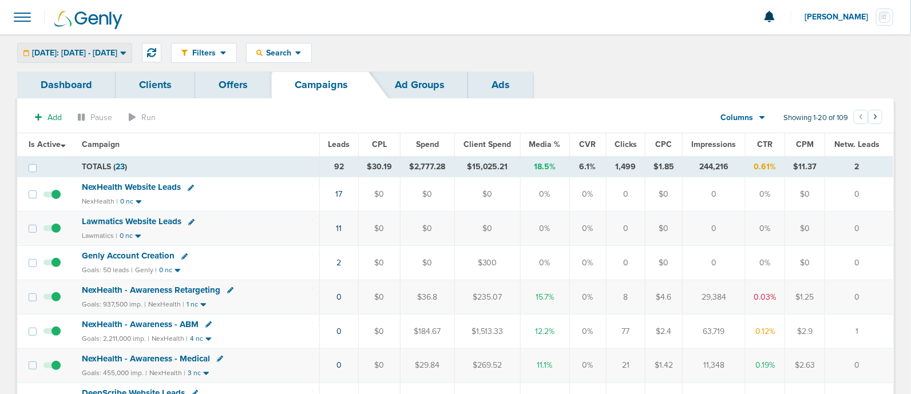
click at [132, 53] on div "[DATE]: [DATE] - [DATE]" at bounding box center [75, 53] width 114 height 19
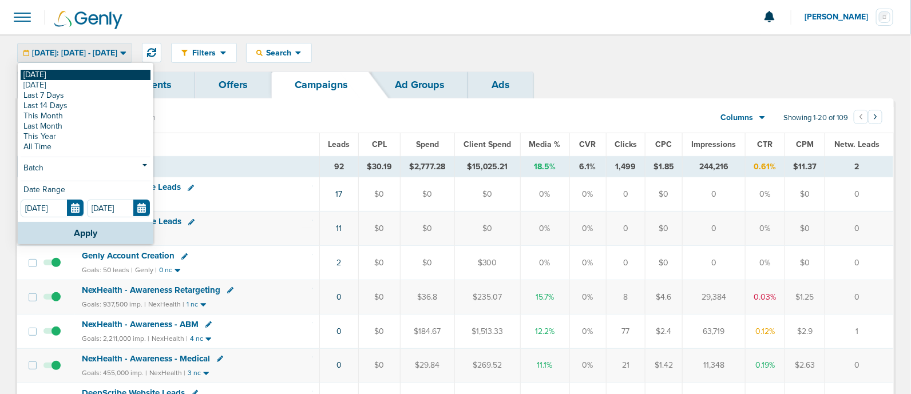
click at [100, 78] on link "[DATE]" at bounding box center [86, 75] width 130 height 10
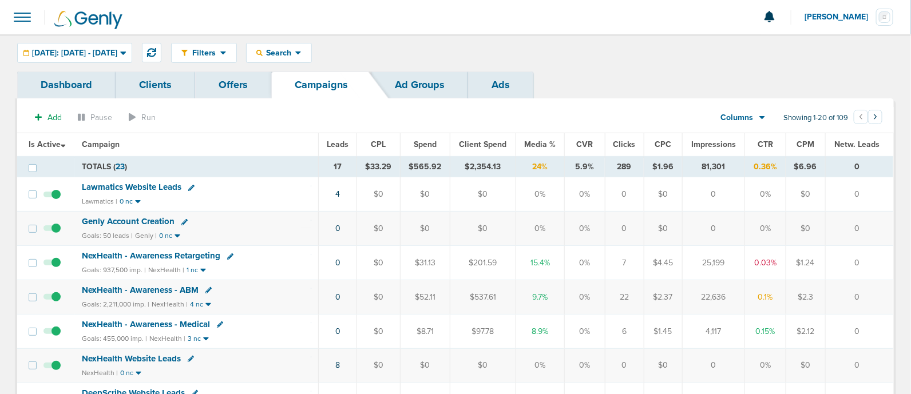
click at [547, 144] on span "Media %" at bounding box center [540, 145] width 31 height 10
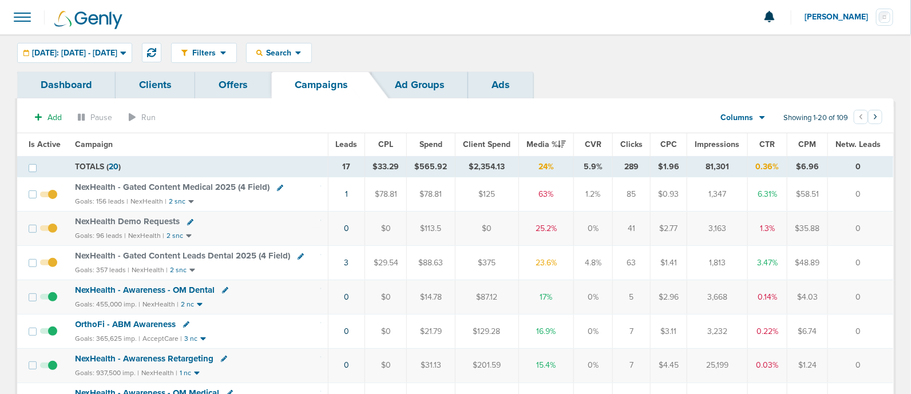
drag, startPoint x: 307, startPoint y: 227, endPoint x: 780, endPoint y: 214, distance: 473.0
click at [770, 214] on tr "NexHealth Demo Requests Goals: 96 leads | NexHealth | 2 snc 0 $0 $113.5 $0 25.2…" at bounding box center [455, 229] width 876 height 34
drag, startPoint x: 780, startPoint y: 214, endPoint x: 880, endPoint y: 222, distance: 99.9
click at [880, 222] on tr "NexHealth Demo Requests Goals: 96 leads | NexHealth | 2 snc 0 $0 $113.5 $0 25.2…" at bounding box center [455, 229] width 876 height 34
click at [880, 222] on td "0" at bounding box center [861, 229] width 66 height 34
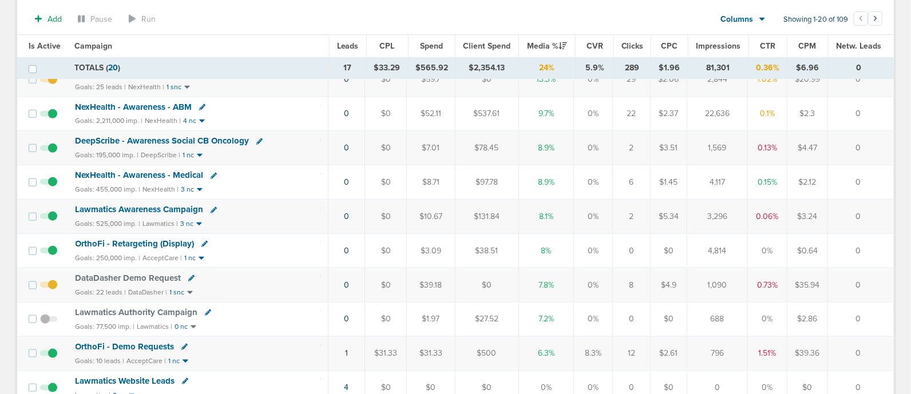
scroll to position [429, 0]
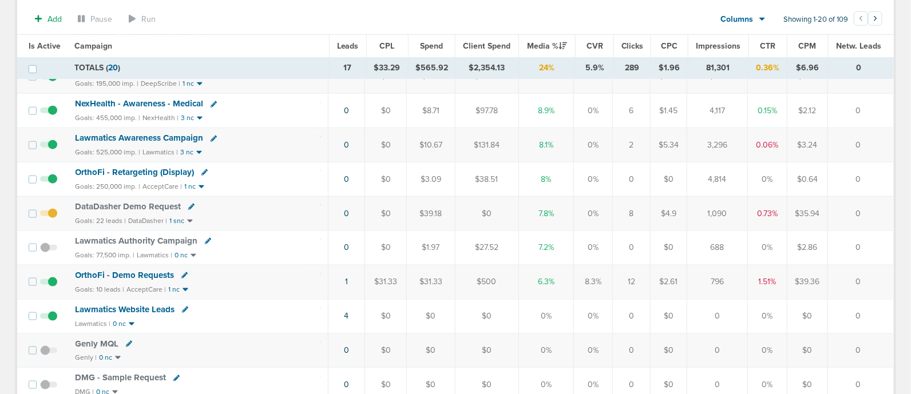
drag, startPoint x: 305, startPoint y: 280, endPoint x: 720, endPoint y: 280, distance: 414.4
click at [682, 282] on tr "OrthoFi - Demo Requests Goals: 10 leads | AcceptCare | 1 nc 1 $31.33 $31.33 $50…" at bounding box center [455, 282] width 876 height 34
drag, startPoint x: 821, startPoint y: 280, endPoint x: 860, endPoint y: 279, distance: 38.9
click at [851, 280] on tr "OrthoFi - Demo Requests Goals: 10 leads | AcceptCare | 1 nc 1 $31.33 $31.33 $50…" at bounding box center [455, 282] width 876 height 34
click at [862, 279] on td "0" at bounding box center [861, 282] width 66 height 34
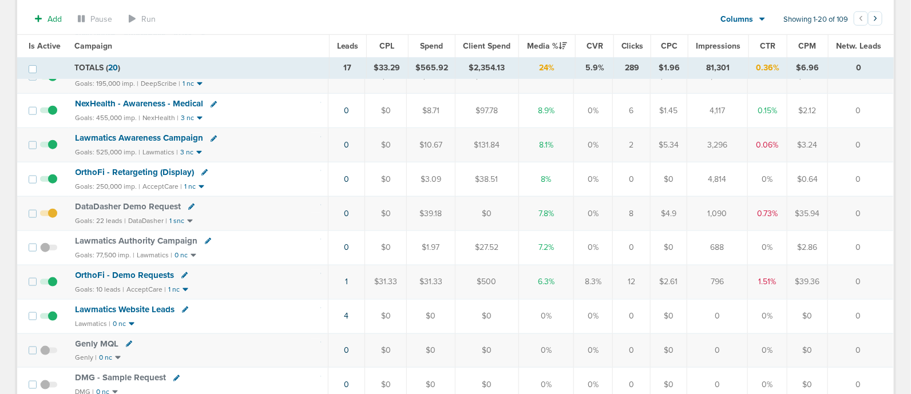
click at [116, 270] on span "OrthoFi - Demo Requests" at bounding box center [125, 275] width 99 height 10
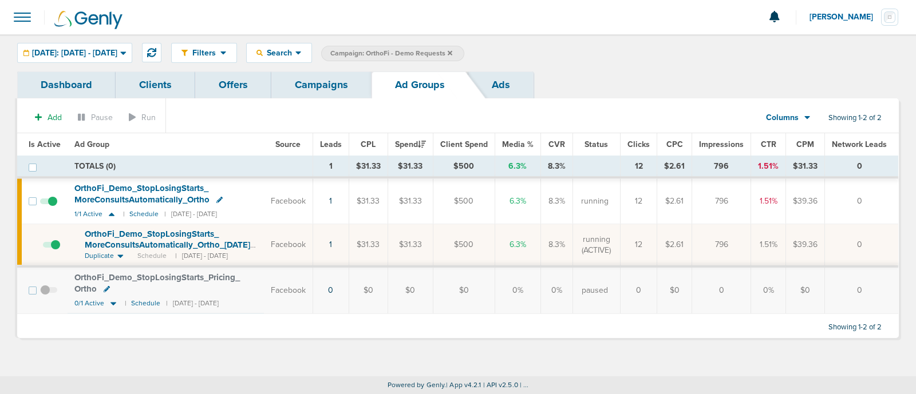
click at [143, 193] on div "OrthoFi_ Demo_ StopLosingStarts_ MoreConsultsAutomatically_ Ortho" at bounding box center [165, 194] width 183 height 22
click at [143, 190] on span "OrthoFi_ Demo_ StopLosingStarts_ MoreConsultsAutomatically_ Ortho" at bounding box center [141, 194] width 135 height 22
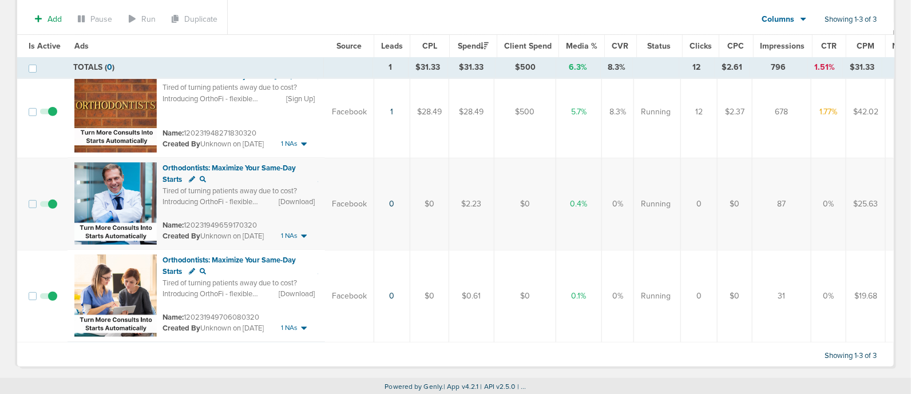
scroll to position [116, 0]
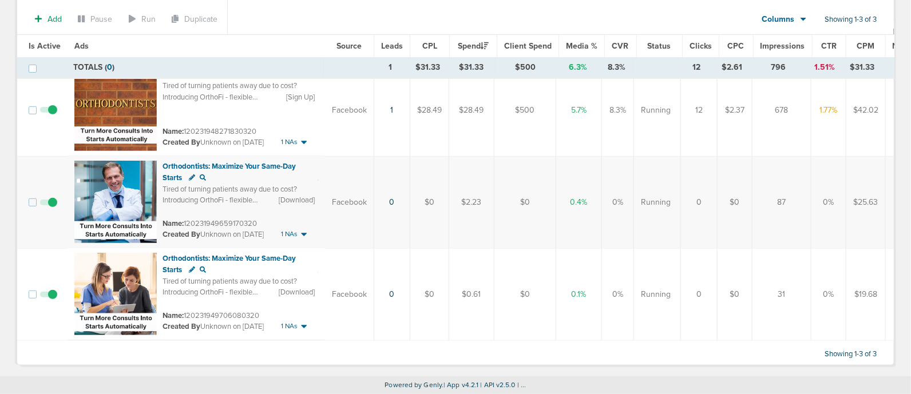
click at [51, 301] on span at bounding box center [48, 301] width 17 height 0
click at [49, 297] on input "checkbox" at bounding box center [49, 297] width 0 height 0
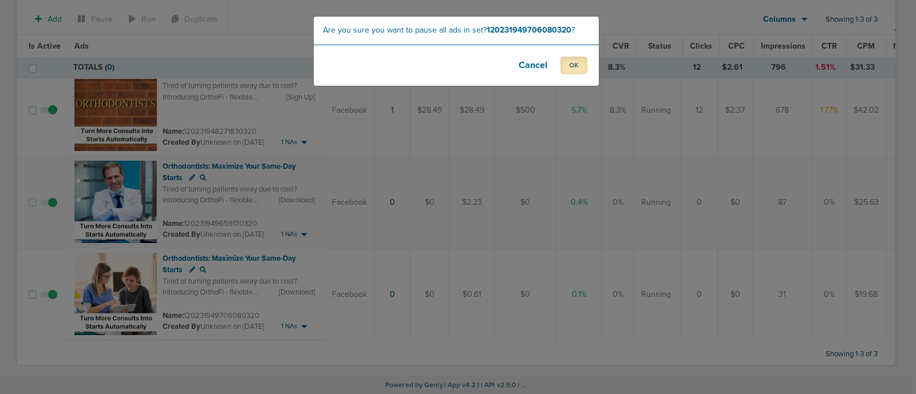
click at [570, 70] on button "OK" at bounding box center [573, 66] width 27 height 18
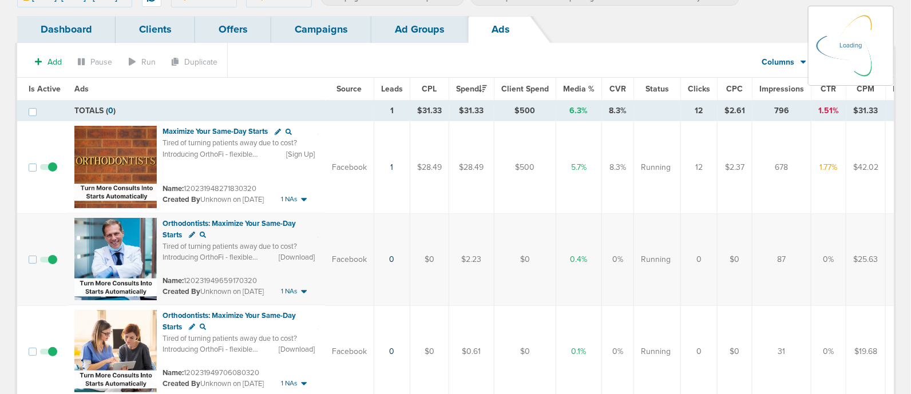
scroll to position [0, 0]
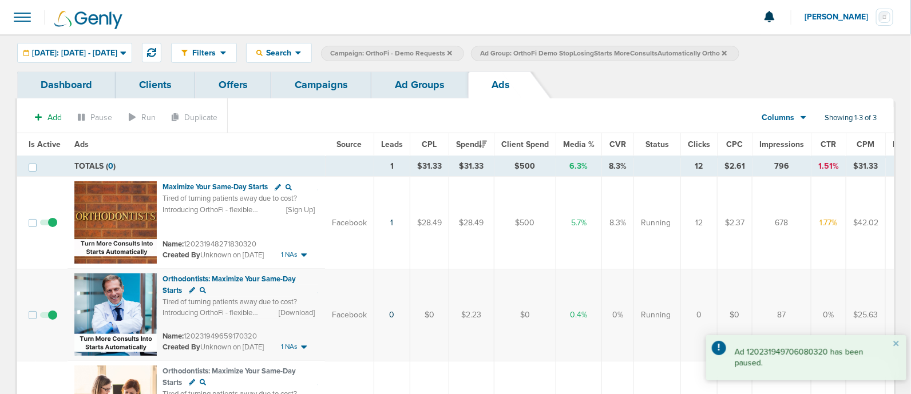
click at [404, 85] on link "Ad Groups" at bounding box center [420, 85] width 97 height 27
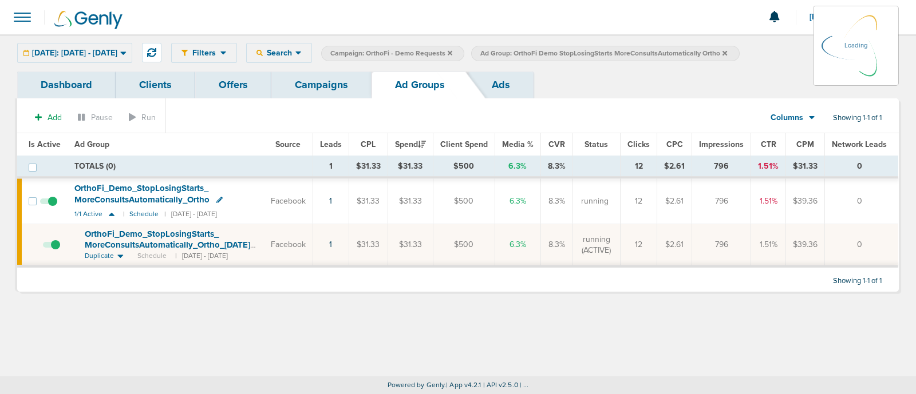
click at [301, 84] on link "Campaigns" at bounding box center [321, 85] width 100 height 27
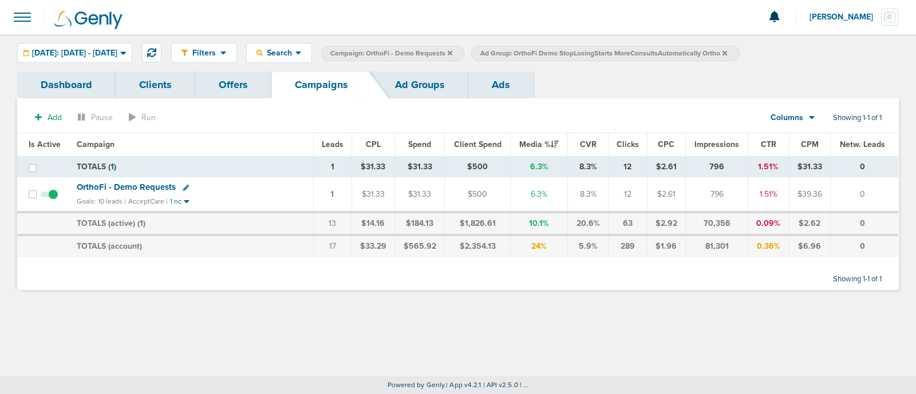
click at [727, 53] on icon at bounding box center [724, 52] width 5 height 5
click at [452, 53] on icon at bounding box center [450, 52] width 5 height 5
